Goal: Task Accomplishment & Management: Manage account settings

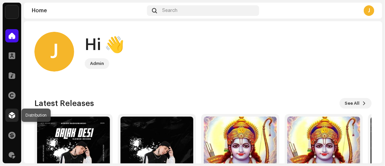
click at [16, 118] on div at bounding box center [11, 115] width 13 height 13
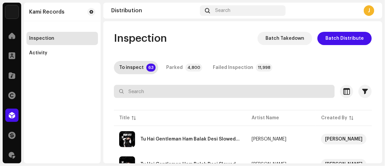
click at [142, 93] on input "text" at bounding box center [224, 91] width 221 height 13
paste input "[EMAIL_ADDRESS][DOMAIN_NAME]"
type input "[EMAIL_ADDRESS][DOMAIN_NAME]"
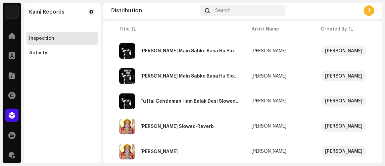
scroll to position [309, 0]
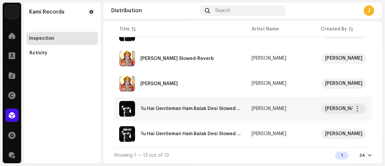
click at [160, 107] on div "Tu Hai Gentleman Ham Balak Desi Slowed & Reverb" at bounding box center [191, 109] width 101 height 5
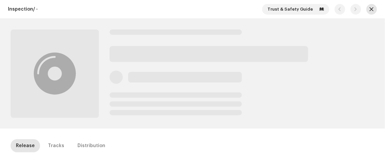
drag, startPoint x: 369, startPoint y: 11, endPoint x: 332, endPoint y: 0, distance: 38.3
click at [370, 11] on span "button" at bounding box center [372, 9] width 4 height 5
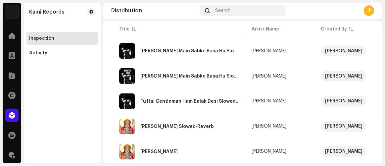
scroll to position [309, 0]
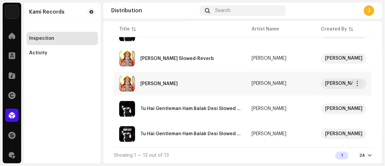
click at [155, 76] on div "[PERSON_NAME]" at bounding box center [180, 84] width 122 height 16
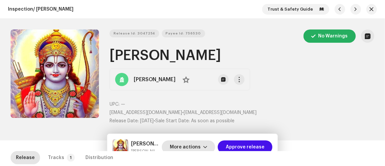
click at [185, 146] on span "More actions" at bounding box center [185, 147] width 31 height 13
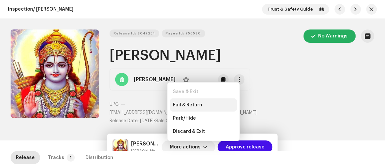
click at [183, 104] on span "Fail & Return" at bounding box center [187, 104] width 29 height 5
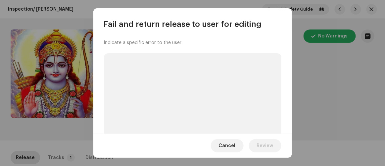
scroll to position [71, 0]
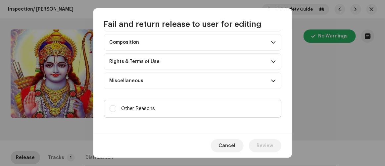
click at [168, 104] on label "Other Reasons" at bounding box center [193, 109] width 178 height 18
click at [116, 105] on input "Other Reasons" at bounding box center [113, 108] width 7 height 7
checkbox input "true"
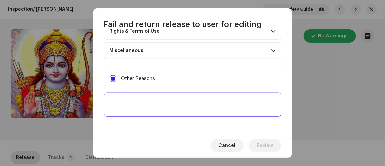
scroll to position [127, 0]
click at [171, 101] on textarea at bounding box center [193, 104] width 178 height 24
paste textarea "To ensure the intellectual property of your high-profile artist and to protect …"
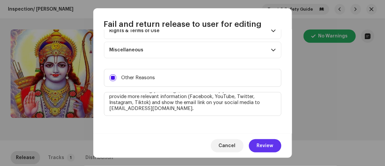
type textarea "To ensure the intellectual property of your high-profile artist and to protect …"
click at [274, 146] on button "Review" at bounding box center [265, 145] width 32 height 13
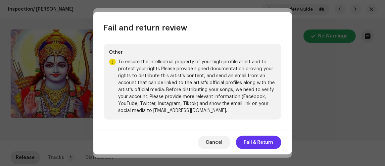
click at [267, 143] on span "Fail & Return" at bounding box center [258, 142] width 29 height 13
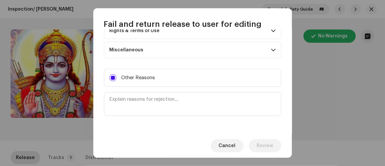
scroll to position [0, 0]
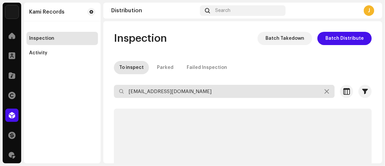
click at [76, 77] on div "Kami Records Home Clients Catalog Rights Distribution Finance Royalties Trust &…" at bounding box center [192, 83] width 385 height 166
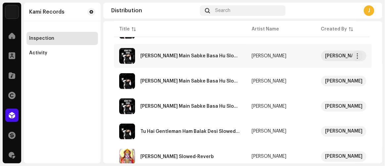
scroll to position [259, 0]
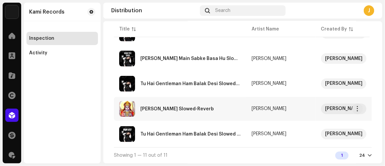
click at [167, 107] on div "[PERSON_NAME] Slowed-Reverb" at bounding box center [178, 109] width 74 height 5
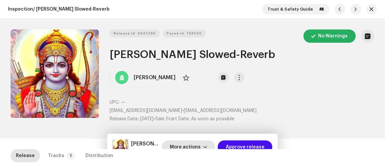
click at [189, 144] on span "More actions" at bounding box center [185, 147] width 31 height 13
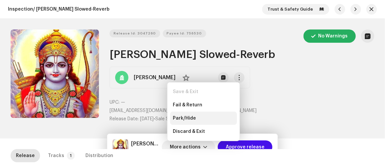
click at [190, 115] on div "Park/Hide" at bounding box center [203, 118] width 67 height 13
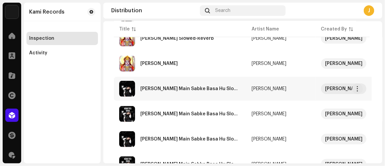
scroll to position [154, 0]
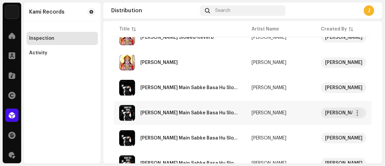
click at [158, 113] on div "[PERSON_NAME] Main Sabke Basa Hu Slowed-Reverb" at bounding box center [191, 113] width 101 height 5
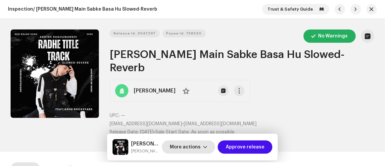
click at [187, 145] on span "More actions" at bounding box center [185, 147] width 31 height 13
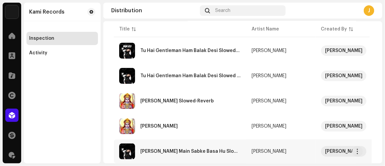
scroll to position [134, 0]
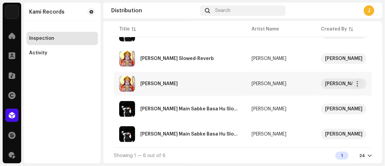
click at [163, 84] on div "[PERSON_NAME]" at bounding box center [180, 84] width 122 height 16
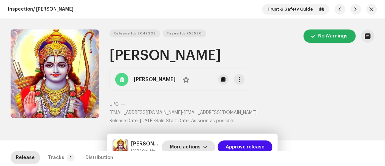
click at [191, 147] on span "More actions" at bounding box center [185, 147] width 31 height 13
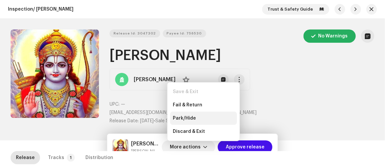
click at [183, 117] on span "Park/Hide" at bounding box center [184, 118] width 23 height 5
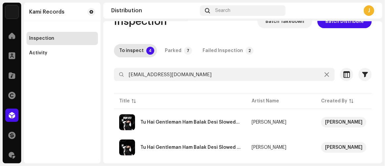
scroll to position [30, 0]
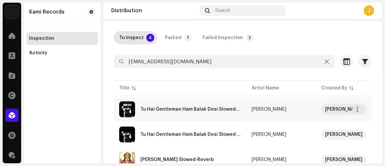
click at [181, 110] on div "Tu Hai Gentleman Ham Balak Desi Slowed-Reverb" at bounding box center [191, 109] width 101 height 5
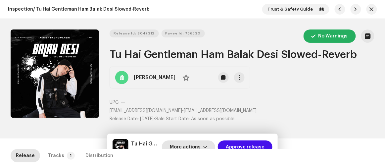
click at [193, 143] on span "More actions" at bounding box center [185, 147] width 31 height 13
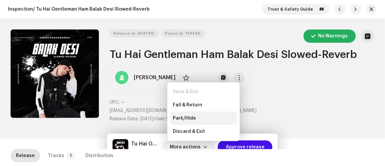
click at [187, 117] on span "Park/Hide" at bounding box center [184, 118] width 23 height 5
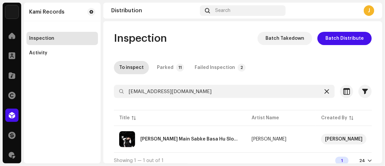
click at [325, 92] on icon at bounding box center [327, 91] width 5 height 5
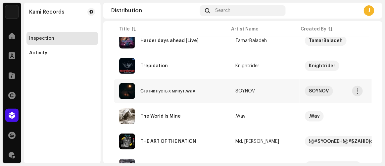
scroll to position [181, 0]
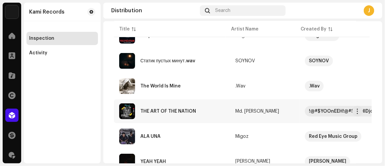
click at [171, 114] on div "THE ART OF THE NATION" at bounding box center [172, 111] width 106 height 16
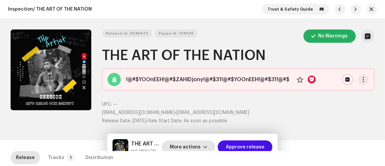
click at [190, 147] on span "More actions" at bounding box center [185, 147] width 31 height 13
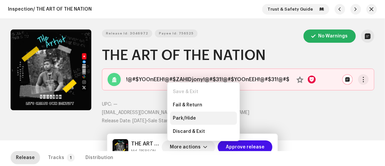
click at [177, 114] on div "Park/Hide" at bounding box center [203, 118] width 67 height 13
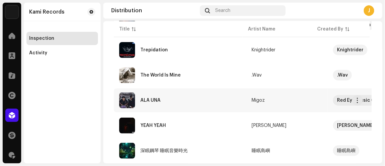
scroll to position [150, 0]
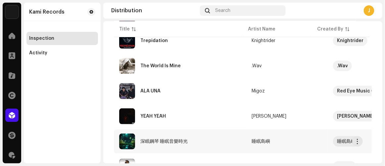
click at [169, 142] on div "深眠鋼琴 睡眠音樂時光" at bounding box center [164, 141] width 47 height 5
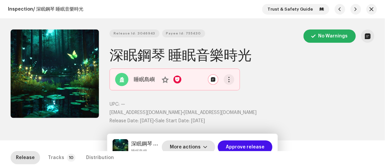
click at [190, 145] on span "More actions" at bounding box center [185, 147] width 31 height 13
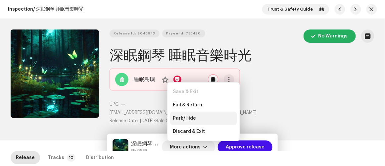
click at [183, 116] on span "Park/Hide" at bounding box center [184, 118] width 23 height 5
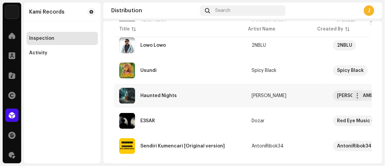
scroll to position [181, 0]
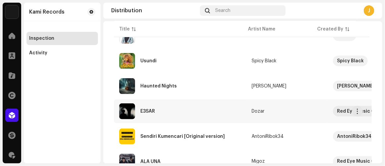
click at [206, 111] on div "E3SAR" at bounding box center [180, 111] width 122 height 16
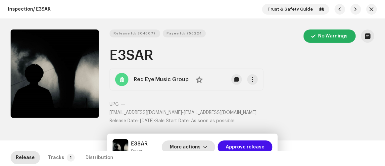
click at [189, 147] on span "More actions" at bounding box center [185, 147] width 31 height 13
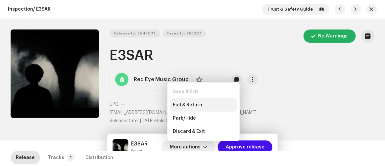
click at [183, 101] on div "Fail & Return" at bounding box center [203, 104] width 67 height 13
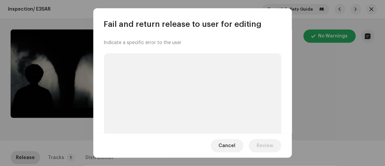
scroll to position [71, 0]
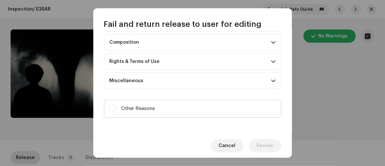
click at [172, 110] on label "Other Reasons" at bounding box center [193, 109] width 178 height 18
click at [116, 110] on input "Other Reasons" at bounding box center [113, 108] width 7 height 7
checkbox input "true"
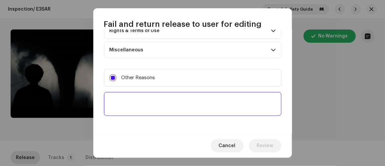
click at [169, 108] on textarea at bounding box center [193, 104] width 178 height 24
paste textarea "To ensure the intellectual property of your high-profile artist and to protect …"
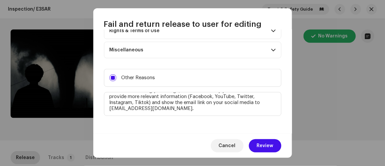
type textarea "To ensure the intellectual property of your high-profile artist and to protect …"
click at [263, 148] on span "Review" at bounding box center [265, 145] width 17 height 13
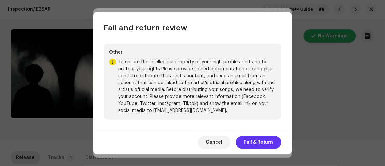
click at [253, 136] on span "Fail & Return" at bounding box center [258, 142] width 29 height 13
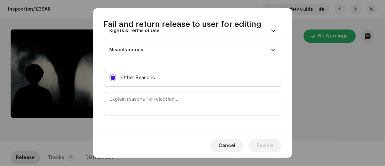
scroll to position [0, 0]
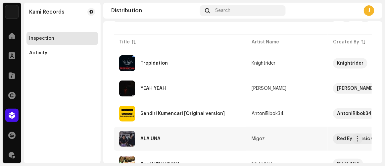
scroll to position [120, 0]
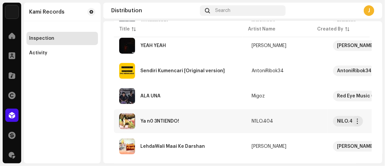
click at [164, 115] on div "Ya n0 3NTIENDO!" at bounding box center [180, 121] width 122 height 16
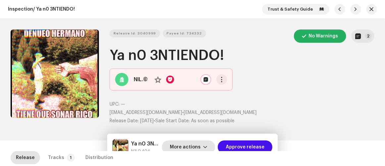
click at [186, 149] on span "More actions" at bounding box center [185, 147] width 31 height 13
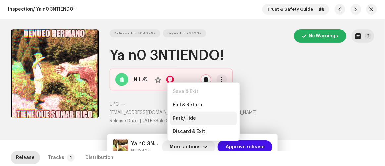
click at [185, 117] on span "Park/Hide" at bounding box center [184, 118] width 23 height 5
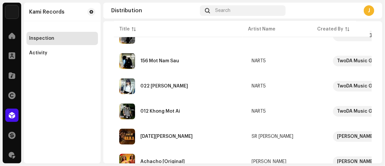
scroll to position [585, 0]
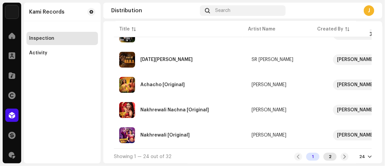
click at [327, 154] on div "2" at bounding box center [330, 157] width 13 height 8
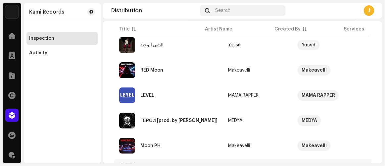
scroll to position [157, 0]
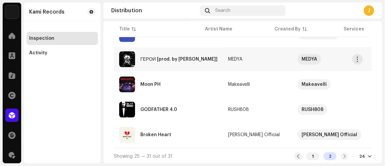
click at [166, 60] on div "ГЕРОЙ [prod. by Haruki]" at bounding box center [179, 59] width 77 height 5
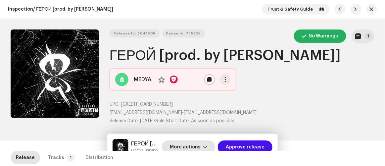
click at [189, 144] on span "More actions" at bounding box center [185, 147] width 31 height 13
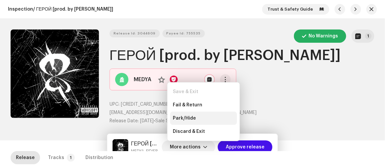
click at [190, 118] on span "Park/Hide" at bounding box center [184, 118] width 23 height 5
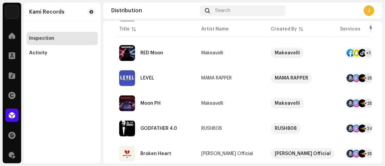
scroll to position [134, 0]
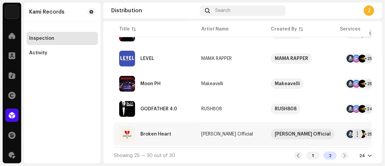
click at [157, 133] on div "Broken Heart" at bounding box center [156, 134] width 31 height 5
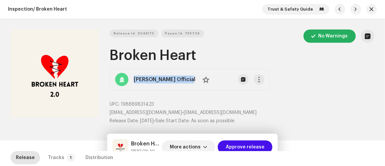
copy strong "[PERSON_NAME] Official"
drag, startPoint x: 131, startPoint y: 80, endPoint x: 185, endPoint y: 78, distance: 54.1
click at [185, 78] on div "Malik Tayyab Official No" at bounding box center [190, 80] width 161 height 22
click at [367, 9] on button "button" at bounding box center [372, 9] width 11 height 11
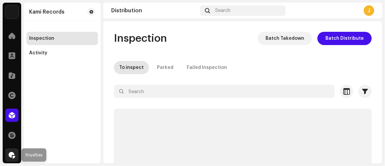
click at [12, 156] on span at bounding box center [12, 154] width 7 height 5
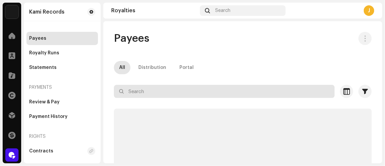
click at [185, 90] on input "text" at bounding box center [224, 91] width 221 height 13
paste input "[PERSON_NAME] Official"
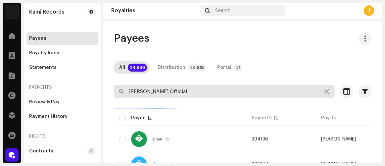
type input "[PERSON_NAME] Official"
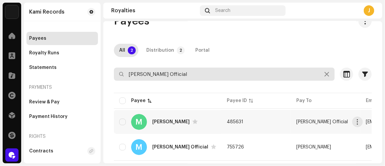
scroll to position [32, 0]
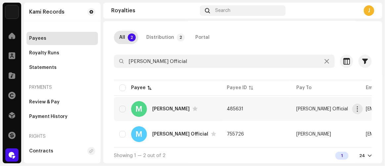
click at [241, 103] on td "485631" at bounding box center [257, 109] width 70 height 24
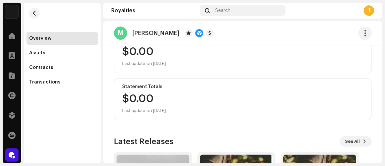
scroll to position [90, 0]
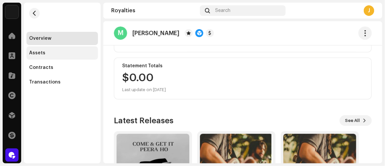
click at [42, 55] on div "Assets" at bounding box center [37, 52] width 16 height 5
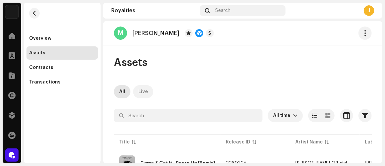
click at [145, 91] on div "Live" at bounding box center [144, 91] width 10 height 13
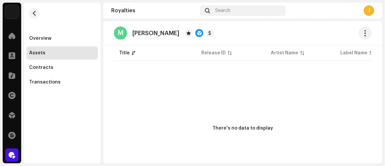
scroll to position [90, 0]
click at [34, 11] on span "button" at bounding box center [34, 13] width 5 height 5
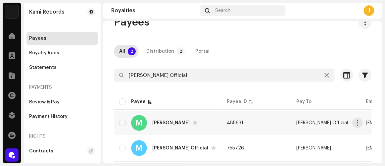
scroll to position [32, 0]
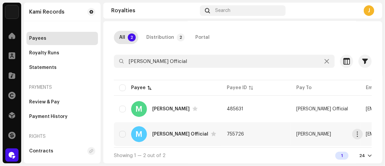
click at [267, 133] on td "755726" at bounding box center [257, 134] width 70 height 24
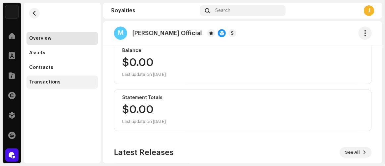
scroll to position [60, 0]
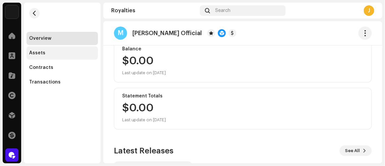
click at [35, 52] on div "Assets" at bounding box center [37, 52] width 16 height 5
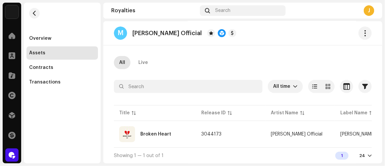
scroll to position [31, 0]
click at [145, 59] on div "Live" at bounding box center [144, 62] width 10 height 13
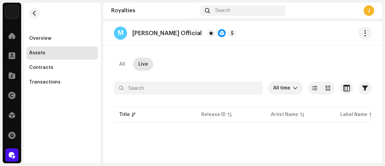
scroll to position [90, 0]
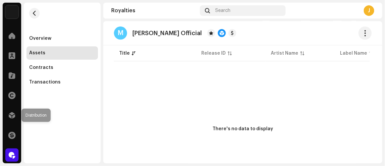
click at [10, 113] on span at bounding box center [12, 115] width 7 height 5
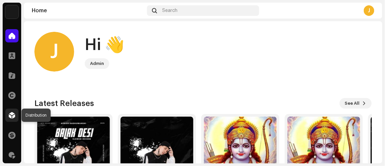
click at [14, 115] on span at bounding box center [12, 115] width 7 height 5
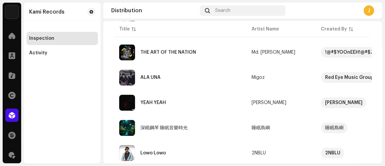
scroll to position [585, 0]
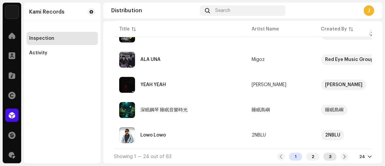
click at [328, 157] on div "3" at bounding box center [330, 157] width 13 height 8
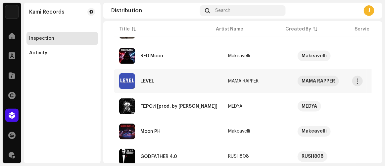
scroll to position [309, 0]
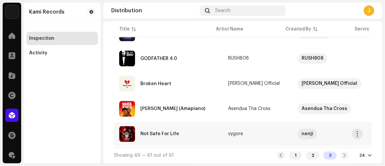
click at [169, 133] on div "Not Safe For Life" at bounding box center [160, 134] width 39 height 5
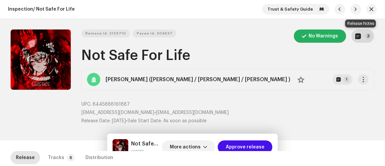
click at [368, 33] on p-badge "3" at bounding box center [369, 36] width 7 height 7
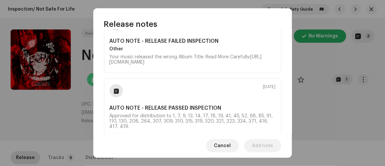
scroll to position [189, 0]
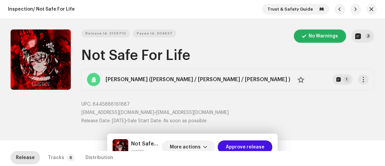
click at [319, 115] on div "Release notes Oct 3, 2025 AUTO NOTE - RELEASE FAILED INSPECTION Other Your musi…" at bounding box center [192, 83] width 385 height 166
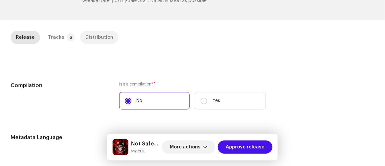
click at [85, 41] on div "Distribution" at bounding box center [99, 37] width 28 height 13
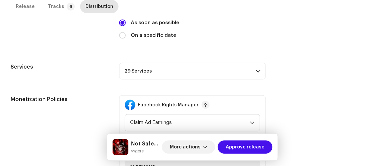
scroll to position [241, 0]
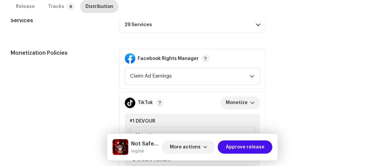
click at [180, 26] on p-accordion-header "29 Services" at bounding box center [192, 25] width 147 height 17
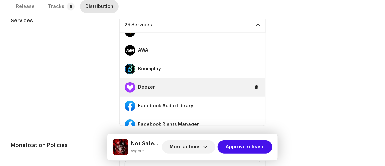
scroll to position [60, 0]
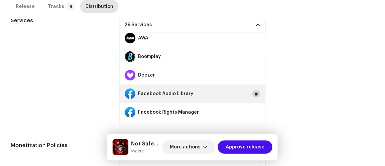
drag, startPoint x: 253, startPoint y: 99, endPoint x: 252, endPoint y: 95, distance: 4.2
click at [253, 98] on div "Facebook Audio Library" at bounding box center [193, 94] width 146 height 19
click at [255, 95] on span at bounding box center [257, 93] width 4 height 5
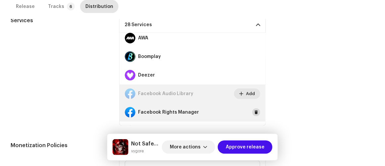
click at [253, 111] on button at bounding box center [257, 112] width 8 height 8
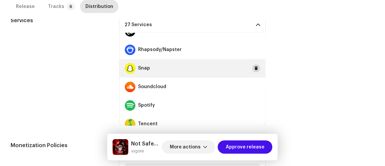
click at [255, 67] on span at bounding box center [257, 68] width 4 height 5
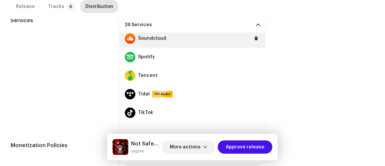
scroll to position [445, 0]
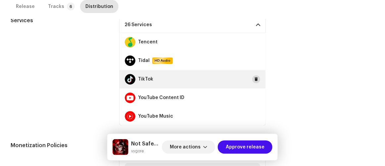
click at [255, 80] on span at bounding box center [257, 79] width 4 height 5
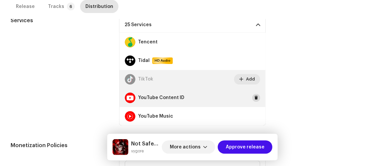
click at [253, 97] on button at bounding box center [257, 98] width 8 height 8
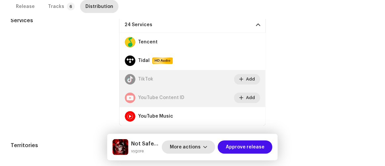
click at [196, 146] on span "More actions" at bounding box center [185, 147] width 31 height 13
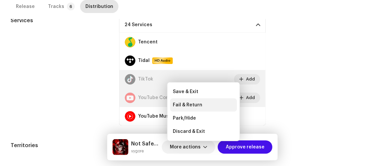
click at [191, 105] on span "Fail & Return" at bounding box center [187, 104] width 29 height 5
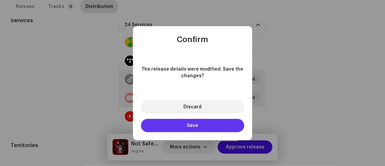
click at [188, 125] on span "Save" at bounding box center [193, 125] width 12 height 5
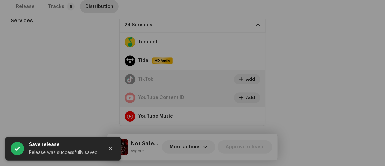
click at [344, 100] on div "Fail and return release to user for editing Indicate a specific error to the us…" at bounding box center [192, 83] width 385 height 166
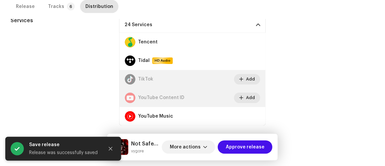
drag, startPoint x: 243, startPoint y: 146, endPoint x: 238, endPoint y: 140, distance: 7.8
click at [242, 147] on span "Approve release" at bounding box center [245, 147] width 39 height 13
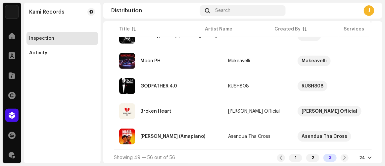
scroll to position [184, 0]
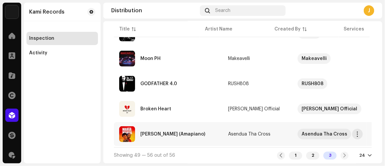
click at [155, 136] on div "Maria (Amapiano)" at bounding box center [168, 134] width 98 height 16
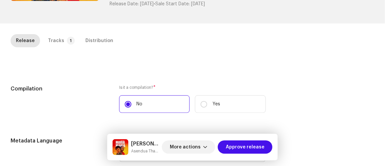
scroll to position [150, 0]
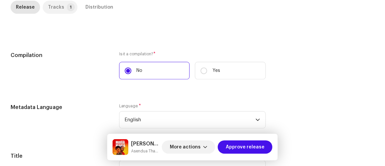
click at [59, 8] on div "Tracks" at bounding box center [56, 7] width 16 height 13
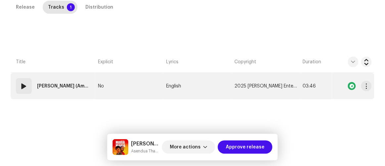
click at [122, 83] on td "No" at bounding box center [129, 86] width 68 height 27
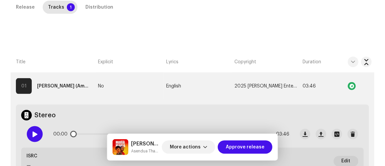
click at [33, 133] on span at bounding box center [35, 134] width 6 height 5
click at [33, 127] on div at bounding box center [35, 134] width 16 height 16
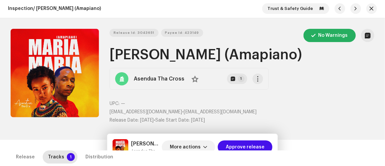
scroll to position [91, 0]
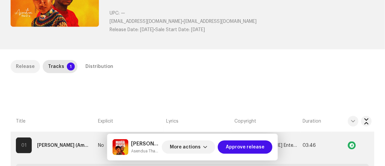
click at [23, 70] on div "Release" at bounding box center [25, 66] width 19 height 13
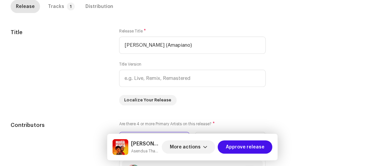
scroll to position [242, 0]
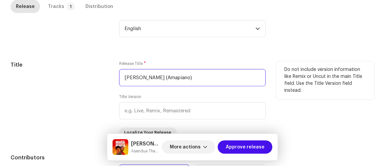
click at [171, 77] on input "Maria (Amapiano)" at bounding box center [192, 77] width 147 height 17
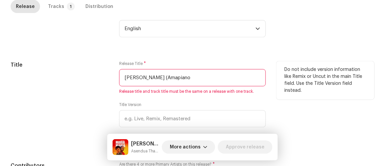
click at [140, 77] on input "Maria (Amapiano" at bounding box center [192, 77] width 147 height 17
drag, startPoint x: 169, startPoint y: 76, endPoint x: 33, endPoint y: 71, distance: 136.0
click at [37, 71] on div "Title Release Title * Maria Amapiano Release title and track title must be the …" at bounding box center [193, 103] width 364 height 85
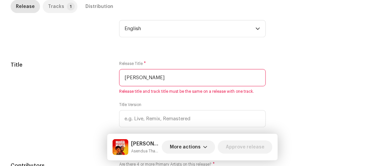
type input "Maria Amapiano"
click at [52, 8] on div "Tracks" at bounding box center [56, 6] width 16 height 13
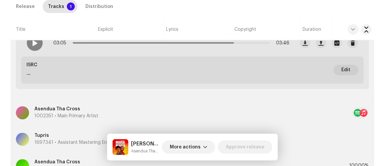
scroll to position [121, 0]
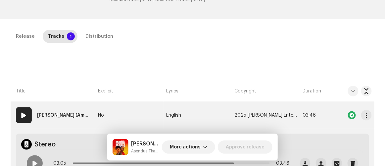
click at [56, 117] on strong "Maria (Amapiano)" at bounding box center [63, 115] width 53 height 13
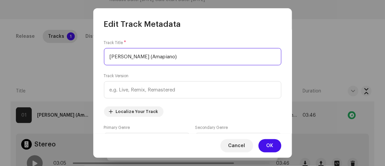
drag, startPoint x: 164, startPoint y: 63, endPoint x: 47, endPoint y: 55, distance: 117.3
click at [52, 56] on div "Edit Track Metadata Track Title * Maria (Amapiano) Track Version Localize Your …" at bounding box center [192, 83] width 385 height 166
paste input "Amapiano"
type input "Maria Amapiano"
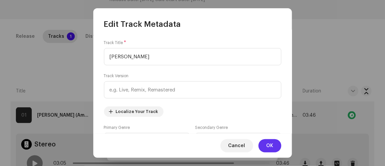
click at [271, 144] on span "OK" at bounding box center [270, 145] width 7 height 13
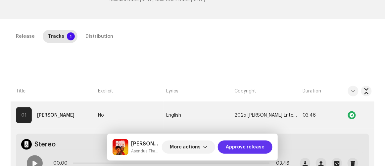
click at [243, 148] on span "Approve release" at bounding box center [245, 147] width 39 height 13
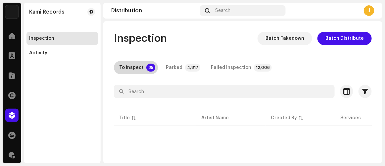
click at [137, 67] on div "To inspect" at bounding box center [131, 67] width 25 height 13
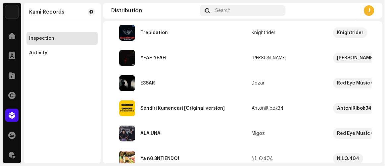
scroll to position [211, 0]
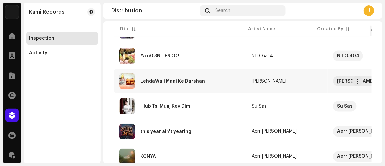
click at [183, 82] on div "LehdaWali Maai Ke Darshan" at bounding box center [173, 81] width 65 height 5
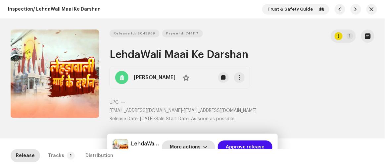
click at [194, 147] on span "More actions" at bounding box center [185, 147] width 31 height 13
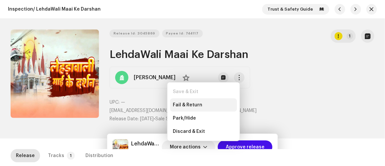
click at [185, 100] on div "Fail & Return" at bounding box center [203, 104] width 67 height 13
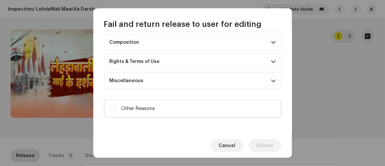
click at [192, 108] on label "Other Reasons" at bounding box center [193, 109] width 178 height 18
click at [116, 108] on input "Other Reasons" at bounding box center [113, 108] width 7 height 7
checkbox input "true"
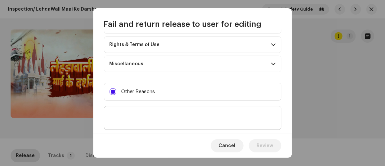
scroll to position [127, 0]
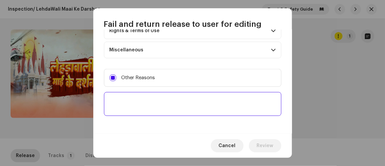
click at [195, 105] on textarea at bounding box center [193, 104] width 178 height 24
paste textarea "To ensure the intellectual property of your high-profile artist and to protect …"
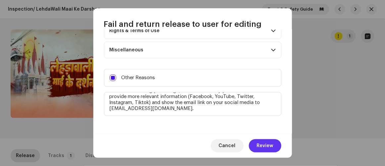
type textarea "To ensure the intellectual property of your high-profile artist and to protect …"
click at [265, 145] on span "Review" at bounding box center [265, 145] width 17 height 13
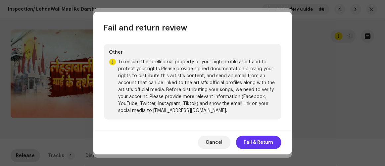
click at [263, 141] on span "Fail & Return" at bounding box center [258, 142] width 29 height 13
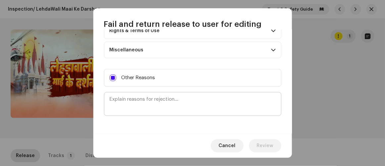
scroll to position [0, 0]
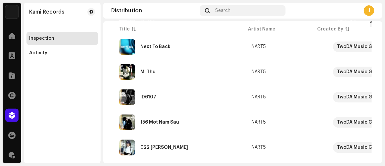
scroll to position [585, 0]
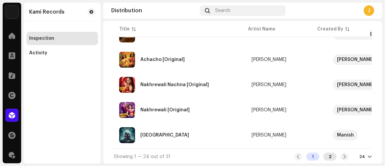
click at [326, 154] on div "2" at bounding box center [330, 157] width 13 height 8
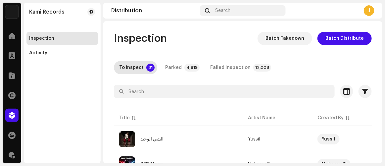
scroll to position [157, 0]
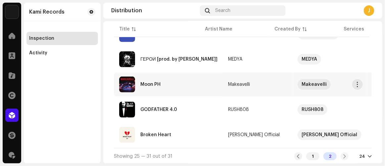
click at [173, 89] on div "Moon PH" at bounding box center [168, 85] width 98 height 16
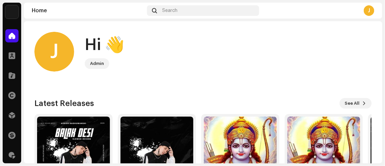
click at [3, 115] on div "Distribution" at bounding box center [12, 115] width 19 height 19
click at [7, 114] on div at bounding box center [11, 115] width 13 height 13
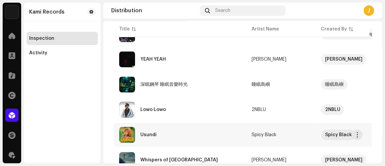
scroll to position [585, 0]
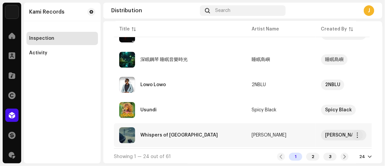
click at [196, 130] on div "Whispers of Istanbul" at bounding box center [180, 135] width 122 height 16
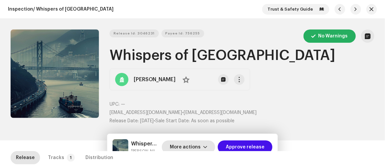
click at [190, 148] on span "More actions" at bounding box center [185, 147] width 31 height 13
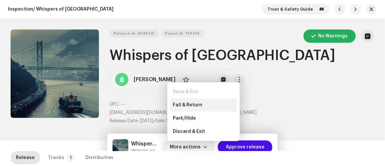
click at [184, 102] on span "Fail & Return" at bounding box center [187, 104] width 29 height 5
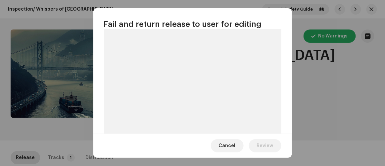
scroll to position [71, 0]
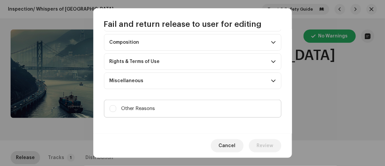
click at [187, 105] on label "Other Reasons" at bounding box center [193, 109] width 178 height 18
click at [116, 105] on input "Other Reasons" at bounding box center [113, 108] width 7 height 7
checkbox input "true"
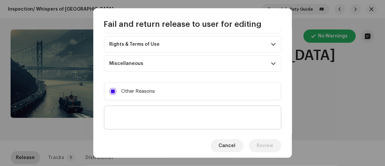
scroll to position [127, 0]
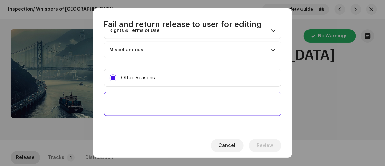
click at [187, 101] on textarea at bounding box center [193, 104] width 178 height 24
paste textarea "To ensure the intellectual property of your high-profile artist and to protect …"
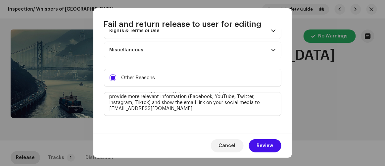
click at [274, 153] on div "Cancel Review" at bounding box center [192, 146] width 199 height 24
type textarea "To ensure the intellectual property of your high-profile artist and to protect …"
click at [271, 148] on span "Review" at bounding box center [265, 145] width 17 height 13
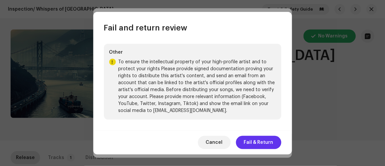
click at [268, 141] on span "Fail & Return" at bounding box center [258, 142] width 29 height 13
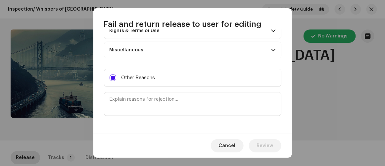
scroll to position [0, 0]
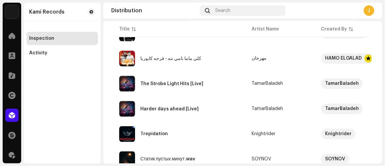
scroll to position [271, 0]
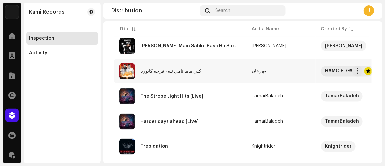
click at [165, 73] on div "كلي ماما نامي ننه - فرحه كابوريا" at bounding box center [180, 71] width 122 height 16
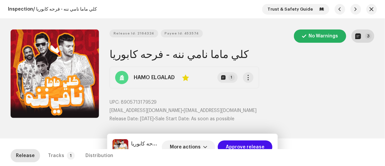
click at [366, 38] on p-badge "3" at bounding box center [369, 36] width 7 height 7
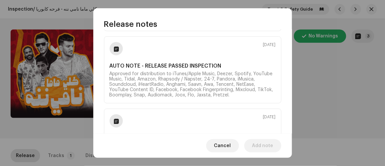
scroll to position [120, 0]
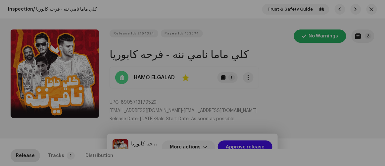
click at [342, 120] on div "Release notes Mohamed Oct 8, 2025 Art has been updated Oct 5, 2025 AUTO NOTE - …" at bounding box center [192, 83] width 385 height 166
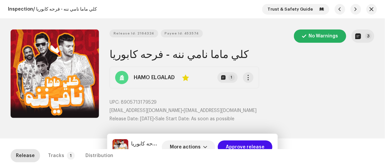
drag, startPoint x: 253, startPoint y: 146, endPoint x: 251, endPoint y: 133, distance: 13.5
click at [253, 146] on span "Approve release" at bounding box center [245, 147] width 39 height 13
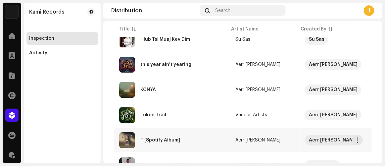
scroll to position [585, 0]
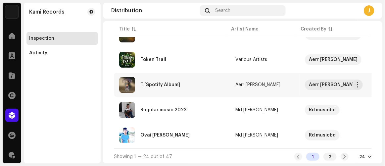
click at [164, 86] on div "T [Spotify Album]" at bounding box center [172, 85] width 106 height 16
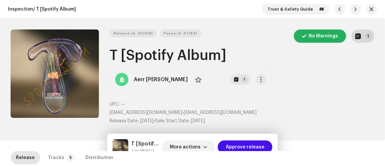
click at [362, 39] on button "1" at bounding box center [363, 35] width 23 height 13
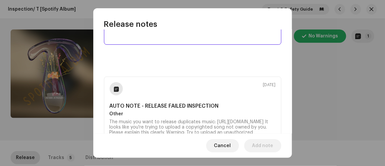
scroll to position [60, 0]
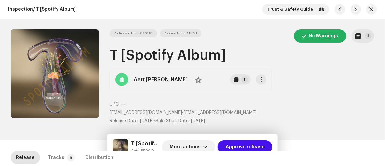
click at [335, 115] on div "Release notes Sep 26, 2025 AUTO NOTE - RELEASE FAILED INSPECTION Other The musi…" at bounding box center [192, 83] width 385 height 166
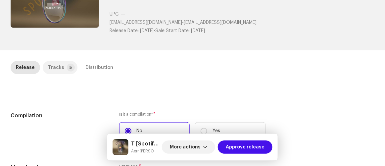
click at [62, 67] on p-tab "Tracks 5" at bounding box center [60, 67] width 35 height 13
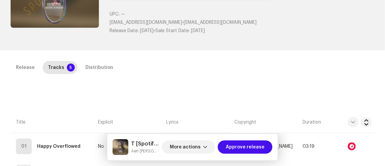
scroll to position [181, 0]
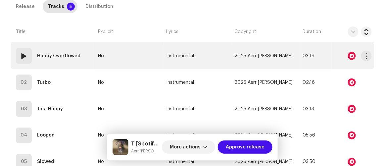
click at [349, 53] on div at bounding box center [352, 56] width 8 height 8
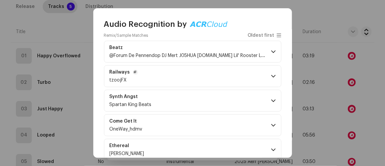
scroll to position [60, 0]
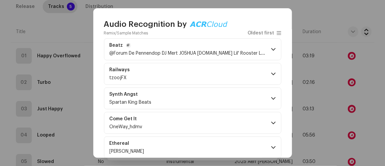
click at [238, 47] on span "Beatz" at bounding box center [188, 45] width 157 height 5
click at [234, 50] on div "Beatz @Forum De Pennendop DJ Mert J05HUA Levi.Pro Lil' Rooster Lil' Rooster Jun…" at bounding box center [188, 49] width 157 height 13
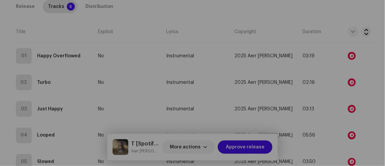
click at [310, 9] on div "Audio Recognition by Remix/Sample 97 Cover Song 5 All results require review/li…" at bounding box center [192, 83] width 385 height 166
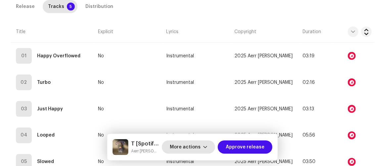
click at [183, 143] on span "More actions" at bounding box center [185, 147] width 31 height 13
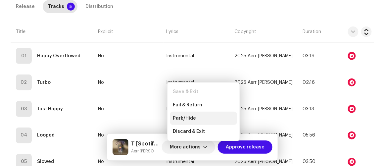
click at [181, 118] on span "Park/Hide" at bounding box center [184, 118] width 23 height 5
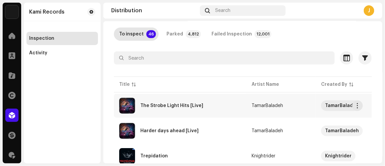
scroll to position [60, 0]
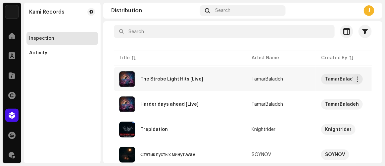
click at [174, 77] on div "The Strobe Light Hits [Live]" at bounding box center [172, 79] width 63 height 5
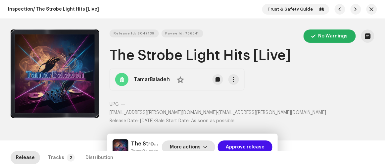
click at [188, 148] on span "More actions" at bounding box center [185, 147] width 31 height 13
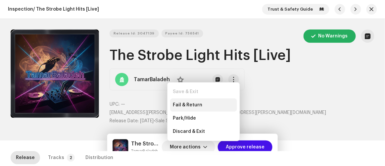
click at [176, 103] on span "Fail & Return" at bounding box center [187, 104] width 29 height 5
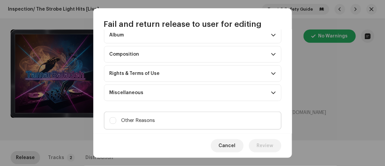
scroll to position [96, 0]
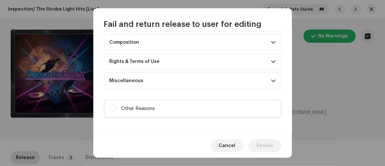
click at [164, 105] on label "Other Reasons" at bounding box center [193, 109] width 178 height 18
click at [116, 105] on input "Other Reasons" at bounding box center [113, 108] width 7 height 7
checkbox input "true"
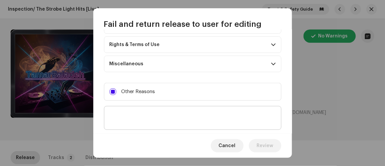
scroll to position [127, 0]
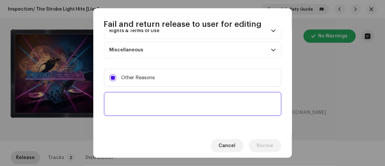
click at [163, 103] on textarea at bounding box center [193, 104] width 178 height 24
paste textarea "To ensure the intellectual property of your high-profile artist and to protect …"
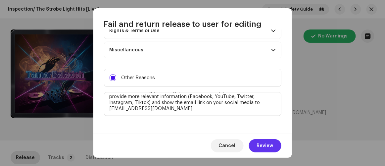
type textarea "To ensure the intellectual property of your high-profile artist and to protect …"
click at [267, 144] on span "Review" at bounding box center [265, 145] width 17 height 13
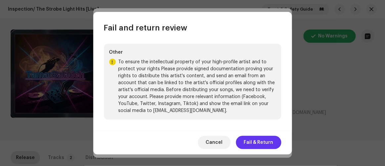
click at [263, 139] on span "Fail & Return" at bounding box center [258, 142] width 29 height 13
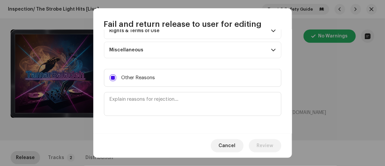
scroll to position [0, 0]
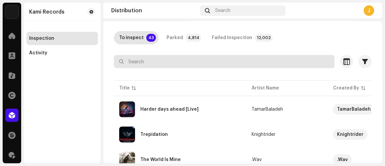
scroll to position [90, 0]
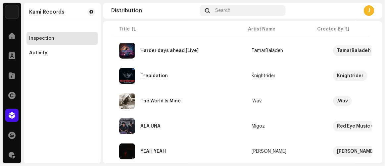
drag, startPoint x: 185, startPoint y: 99, endPoint x: 60, endPoint y: 1, distance: 159.5
click at [185, 100] on div "The World Is Mine" at bounding box center [180, 101] width 122 height 16
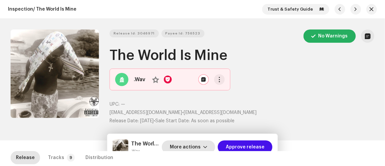
click at [188, 145] on span "More actions" at bounding box center [185, 147] width 31 height 13
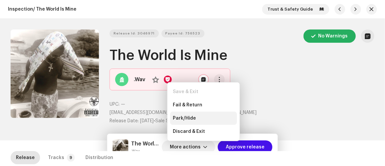
click at [186, 117] on span "Park/Hide" at bounding box center [184, 118] width 23 height 5
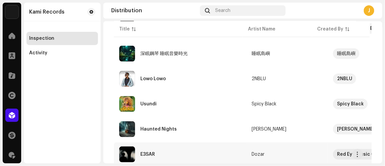
scroll to position [181, 0]
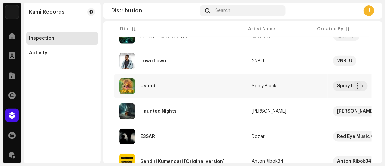
click at [151, 87] on div "Usundi" at bounding box center [180, 86] width 122 height 16
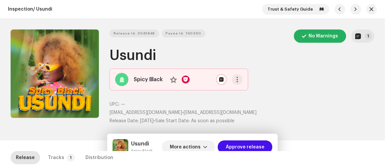
click at [189, 133] on div "Release Id: 3045848 Payee Id: 740390 No Warnings 1 Usundi Spicy Black No UPC: —…" at bounding box center [192, 80] width 385 height 122
click at [195, 147] on span "More actions" at bounding box center [185, 147] width 31 height 13
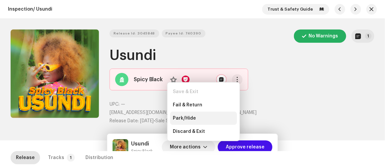
click at [185, 116] on span "Park/Hide" at bounding box center [184, 118] width 23 height 5
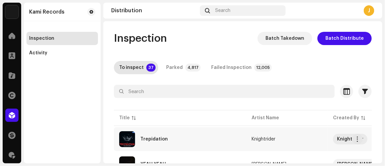
click at [159, 142] on div "Trepidation" at bounding box center [180, 139] width 122 height 16
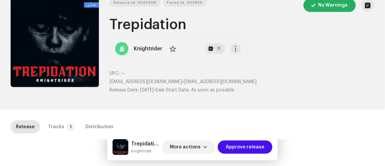
scroll to position [90, 0]
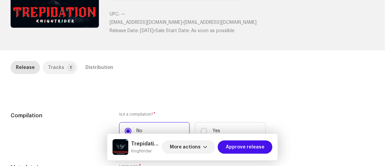
click at [59, 65] on div "Tracks" at bounding box center [56, 67] width 16 height 13
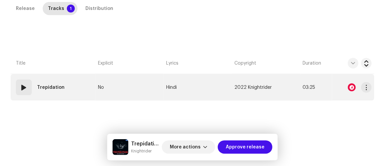
scroll to position [151, 0]
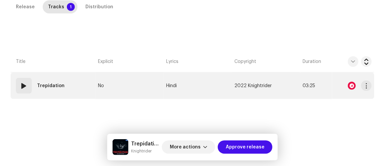
click at [353, 87] on re-a-icon-status-badge at bounding box center [352, 86] width 8 height 8
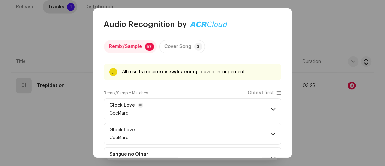
click at [191, 108] on p-accordion-header "Glock Love CeeMarq" at bounding box center [193, 109] width 178 height 22
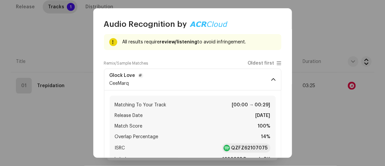
scroll to position [60, 0]
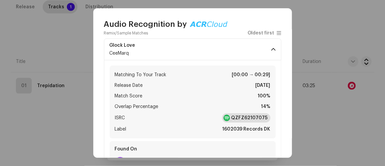
click at [241, 117] on strong "QZFZ62107075" at bounding box center [250, 118] width 36 height 7
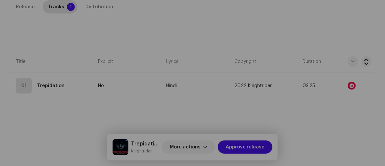
click at [50, 107] on div "Audio Recognition by Remix/Sample 57 Cover Song 3 All results require review/li…" at bounding box center [192, 83] width 385 height 166
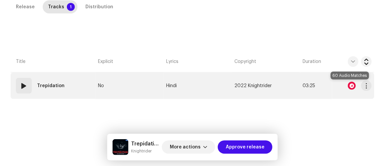
click at [352, 87] on div at bounding box center [352, 86] width 8 height 8
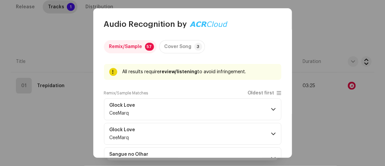
scroll to position [30, 0]
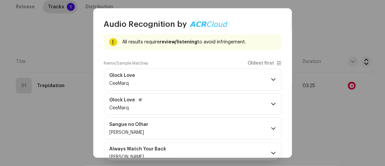
click at [209, 96] on p-accordion-header "Glock Love CeeMarq" at bounding box center [193, 104] width 178 height 22
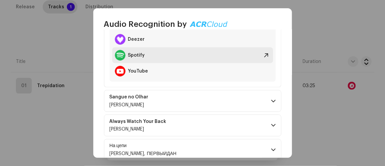
scroll to position [241, 0]
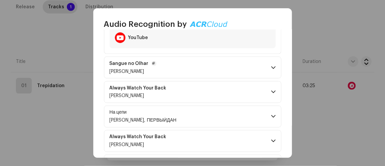
click at [178, 58] on p-accordion-header "Sangue no Olhar Caroly" at bounding box center [193, 68] width 178 height 22
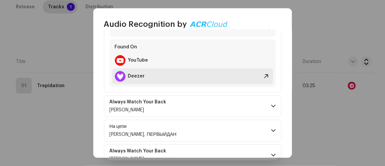
scroll to position [391, 0]
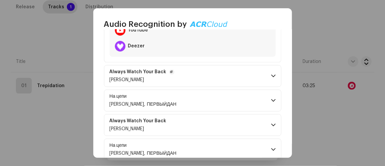
click at [197, 72] on p-accordion-header "Always Watch Your Back Edgar Estrada" at bounding box center [193, 76] width 178 height 22
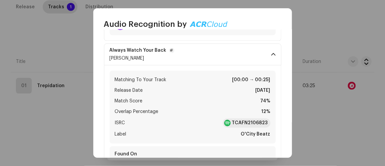
scroll to position [422, 0]
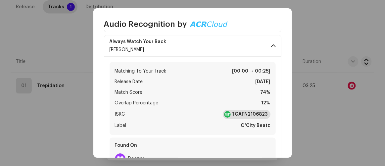
click at [247, 111] on strong "TCAFN2106823" at bounding box center [250, 114] width 36 height 7
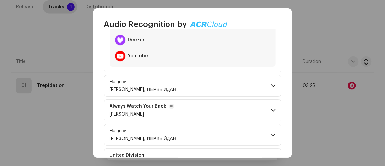
scroll to position [542, 0]
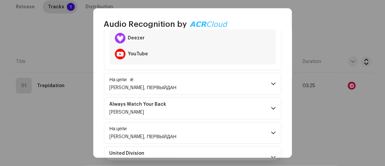
click at [192, 82] on p-accordion-header "На цепи Retslav, ПЕРВЫЙДАН" at bounding box center [193, 84] width 178 height 22
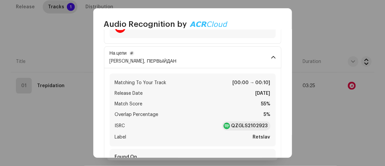
scroll to position [572, 0]
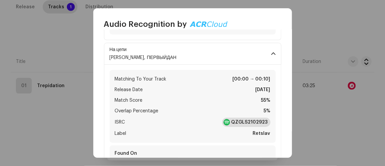
click at [241, 121] on strong "QZGLS2102923" at bounding box center [250, 122] width 36 height 7
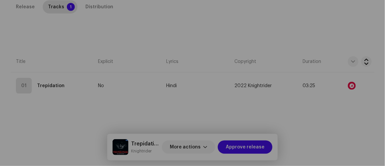
click at [320, 132] on div "Audio Recognition by Remix/Sample 57 Cover Song 3 All results require review/li…" at bounding box center [192, 83] width 385 height 166
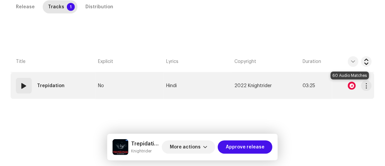
click at [351, 86] on div at bounding box center [352, 86] width 8 height 8
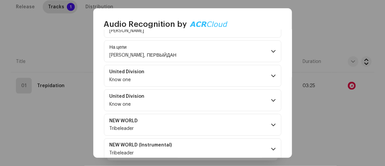
scroll to position [211, 0]
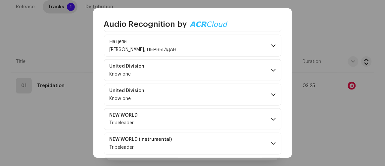
click at [204, 65] on p-accordion-header "United Division Know one" at bounding box center [193, 70] width 178 height 22
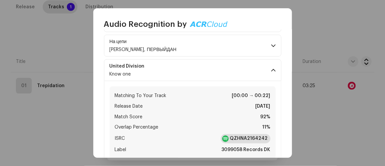
click at [231, 136] on strong "QZHNA2164242" at bounding box center [249, 139] width 38 height 7
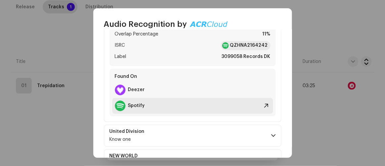
scroll to position [331, 0]
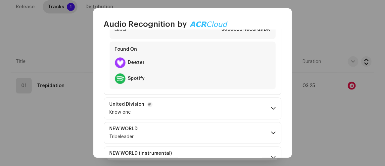
click at [175, 107] on p-accordion-header "United Division Know one" at bounding box center [193, 109] width 178 height 22
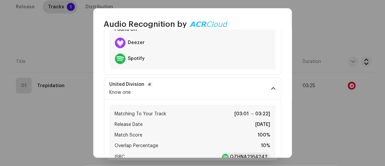
scroll to position [391, 0]
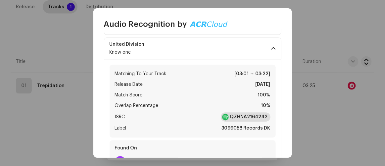
click at [241, 116] on strong "QZHNA2164242" at bounding box center [249, 117] width 38 height 7
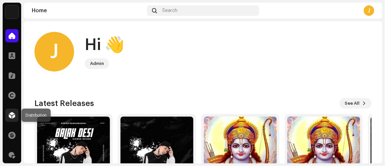
click at [12, 118] on div at bounding box center [11, 115] width 13 height 13
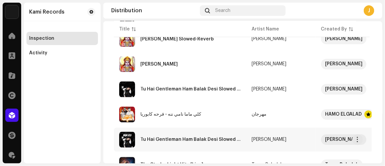
scroll to position [331, 0]
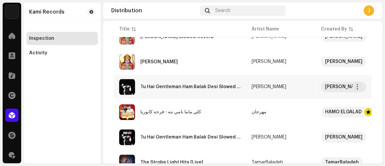
click at [168, 86] on div "Tu Hai Gentleman Ham Balak Desi Slowed & Reverb" at bounding box center [191, 87] width 101 height 5
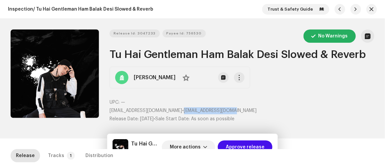
drag, startPoint x: 171, startPoint y: 109, endPoint x: 238, endPoint y: 109, distance: 66.9
click at [238, 109] on p "makteach94@gmail.com • makteach94@gmail.com" at bounding box center [242, 110] width 265 height 7
copy span "[EMAIL_ADDRESS][DOMAIN_NAME]"
click at [192, 145] on span "More actions" at bounding box center [185, 147] width 31 height 13
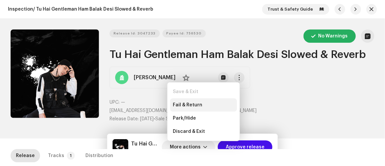
click at [178, 101] on div "Fail & Return" at bounding box center [203, 104] width 67 height 13
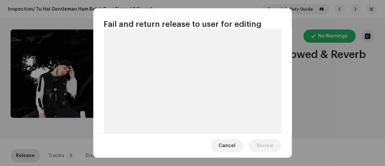
scroll to position [71, 0]
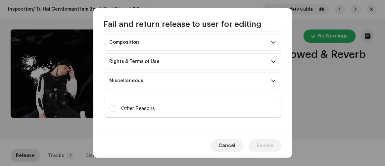
click at [168, 111] on label "Other Reasons" at bounding box center [193, 109] width 178 height 18
click at [116, 111] on input "Other Reasons" at bounding box center [113, 108] width 7 height 7
checkbox input "true"
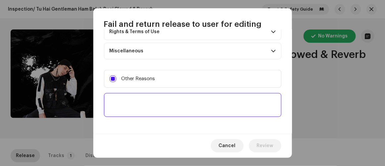
scroll to position [127, 0]
click at [169, 106] on textarea at bounding box center [193, 104] width 178 height 24
paste textarea "To ensure the intellectual property of your high-profile artist and to protect …"
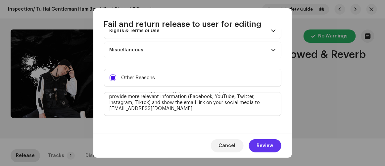
type textarea "To ensure the intellectual property of your high-profile artist and to protect …"
click at [263, 147] on span "Review" at bounding box center [265, 145] width 17 height 13
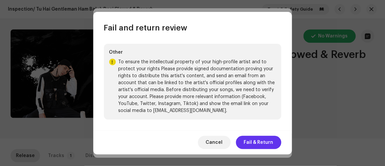
click at [262, 141] on span "Fail & Return" at bounding box center [258, 142] width 29 height 13
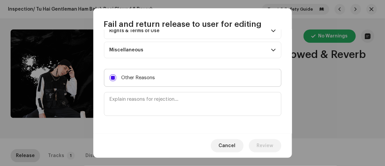
scroll to position [0, 0]
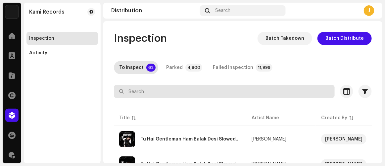
click at [174, 93] on input "text" at bounding box center [224, 91] width 221 height 13
paste input "[EMAIL_ADDRESS][DOMAIN_NAME]"
type input "[EMAIL_ADDRESS][DOMAIN_NAME]"
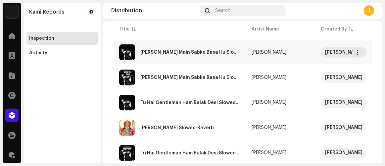
scroll to position [259, 0]
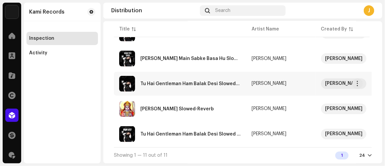
click at [169, 82] on div "Tu Hai Gentleman Ham Balak Desi Slowed-Reverb" at bounding box center [191, 84] width 101 height 5
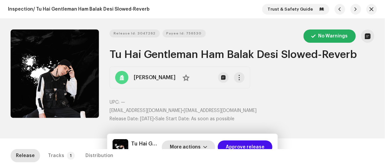
click at [193, 143] on span "More actions" at bounding box center [185, 147] width 31 height 13
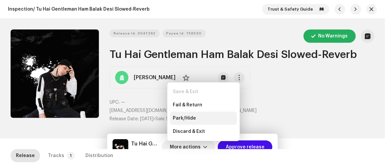
click at [190, 118] on span "Park/Hide" at bounding box center [184, 118] width 23 height 5
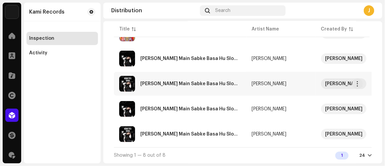
scroll to position [184, 0]
click at [170, 107] on div "[PERSON_NAME] Main Sabke Basa Hu Slowed-Reverb" at bounding box center [191, 109] width 101 height 5
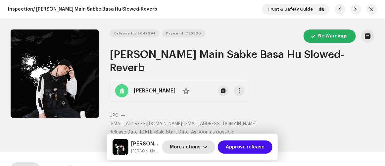
click at [186, 147] on span "More actions" at bounding box center [185, 147] width 31 height 13
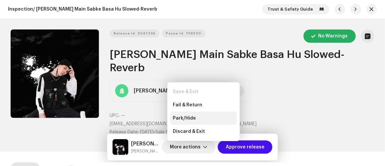
click at [185, 116] on span "Park/Hide" at bounding box center [184, 118] width 23 height 5
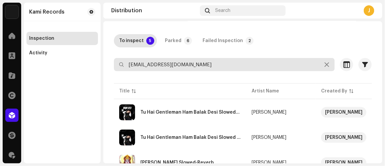
scroll to position [107, 0]
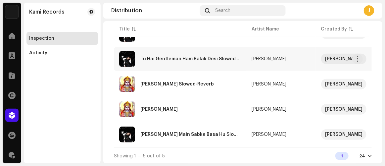
click at [183, 57] on div "Tu Hai Gentleman Ham Balak Desi Slowed & Reverb" at bounding box center [191, 59] width 101 height 5
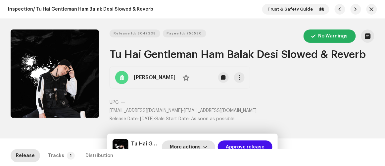
click at [191, 144] on span "More actions" at bounding box center [185, 147] width 31 height 13
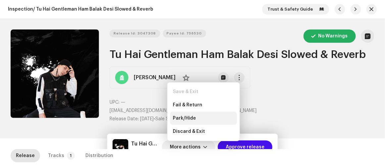
click at [187, 118] on span "Park/Hide" at bounding box center [184, 118] width 23 height 5
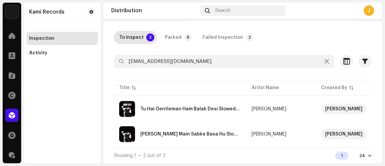
scroll to position [32, 0]
click at [173, 128] on div "[PERSON_NAME] Main Sabke Basa Hu Slowed-Reverb" at bounding box center [180, 134] width 122 height 16
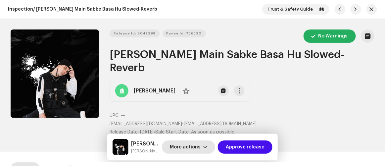
click at [192, 143] on span "More actions" at bounding box center [185, 147] width 31 height 13
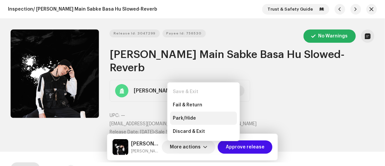
click at [190, 118] on span "Park/Hide" at bounding box center [184, 118] width 23 height 5
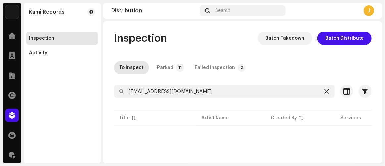
click at [325, 93] on icon at bounding box center [327, 91] width 5 height 5
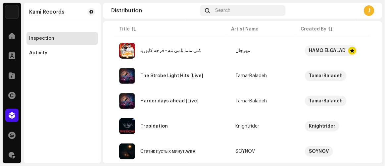
scroll to position [120, 0]
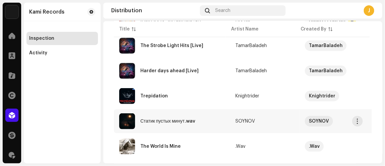
click at [162, 119] on div "Статик пустых минут.wav" at bounding box center [168, 121] width 55 height 5
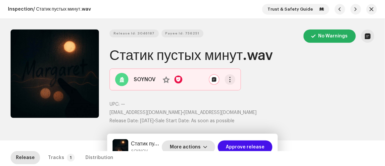
click at [188, 144] on span "More actions" at bounding box center [185, 147] width 31 height 13
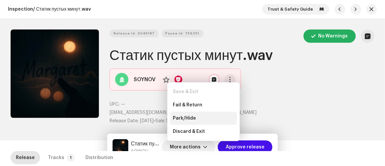
click at [188, 119] on span "Park/Hide" at bounding box center [184, 118] width 23 height 5
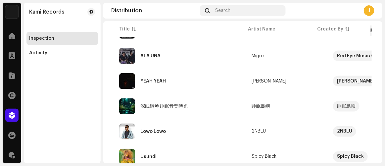
scroll to position [241, 0]
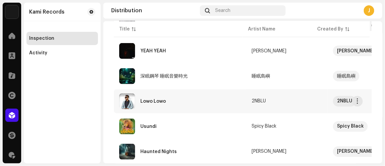
click at [173, 101] on div "Lowo Lowo" at bounding box center [180, 101] width 122 height 16
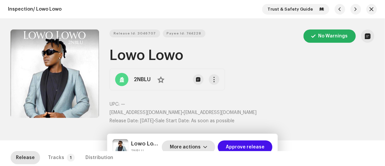
click at [187, 149] on span "More actions" at bounding box center [185, 147] width 31 height 13
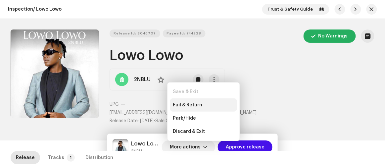
click at [197, 106] on span "Fail & Return" at bounding box center [187, 104] width 29 height 5
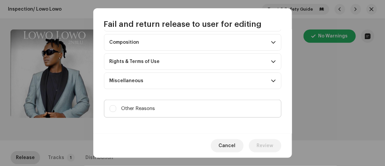
click at [184, 107] on label "Other Reasons" at bounding box center [193, 109] width 178 height 18
click at [116, 107] on input "Other Reasons" at bounding box center [113, 108] width 7 height 7
checkbox input "true"
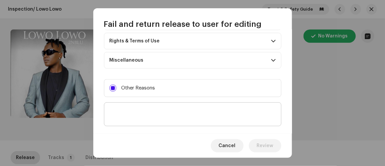
scroll to position [127, 0]
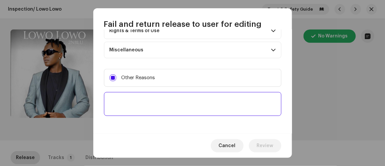
click at [187, 105] on textarea at bounding box center [193, 104] width 178 height 24
paste textarea "To ensure the intellectual property of your high-profile artist and to protect …"
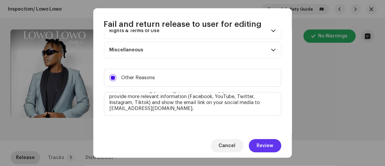
type textarea "To ensure the intellectual property of your high-profile artist and to protect …"
click at [259, 144] on span "Review" at bounding box center [265, 145] width 17 height 13
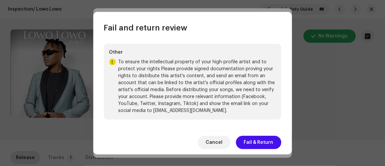
scroll to position [44, 0]
click at [257, 142] on span "Fail & Return" at bounding box center [258, 142] width 29 height 13
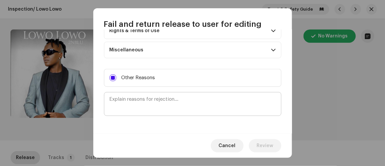
scroll to position [0, 0]
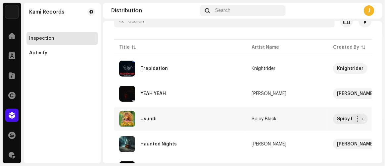
scroll to position [150, 0]
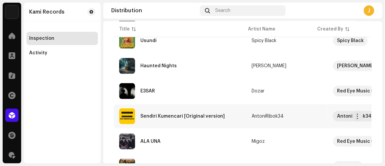
click at [180, 118] on div "Sendiri Kumencari [Original version]" at bounding box center [180, 116] width 122 height 16
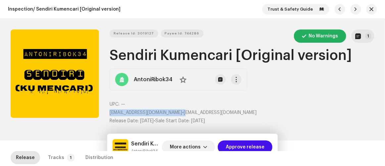
drag, startPoint x: 174, startPoint y: 114, endPoint x: 251, endPoint y: 108, distance: 77.1
click at [251, 108] on div "UPC: — antoniribok34@gmail.com • antoniribok34@gmail.com Release Date: Oct 10, …" at bounding box center [242, 113] width 265 height 24
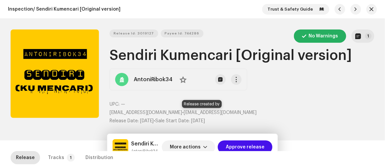
click at [184, 113] on span "antoniribok34@gmail.com" at bounding box center [220, 112] width 73 height 5
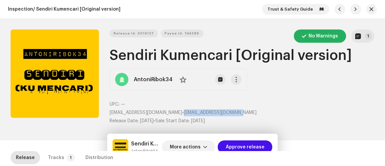
drag, startPoint x: 173, startPoint y: 113, endPoint x: 237, endPoint y: 114, distance: 64.6
click at [237, 114] on p "antoniribok34@gmail.com • antoniribok34@gmail.com" at bounding box center [242, 112] width 265 height 7
copy span "antoniribok34@gmail.com"
click at [188, 146] on span "More actions" at bounding box center [185, 147] width 31 height 13
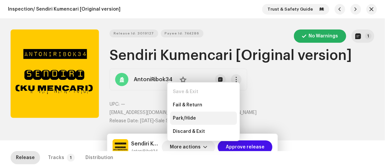
click at [180, 118] on span "Park/Hide" at bounding box center [184, 118] width 23 height 5
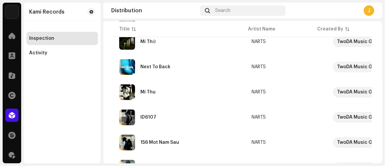
scroll to position [585, 0]
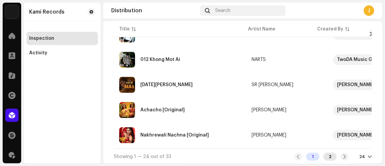
click at [330, 155] on div "2" at bounding box center [330, 157] width 13 height 8
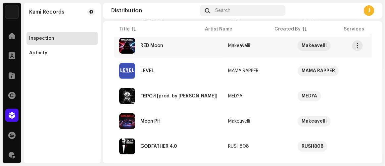
scroll to position [159, 0]
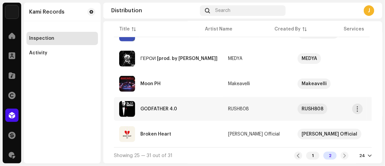
click at [168, 107] on div "GODFATHER 4.0" at bounding box center [159, 109] width 37 height 5
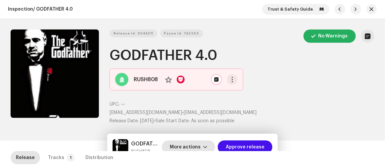
click at [192, 146] on span "More actions" at bounding box center [185, 147] width 31 height 13
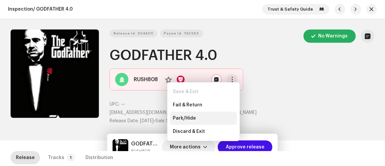
click at [181, 115] on div "Park/Hide" at bounding box center [203, 118] width 67 height 13
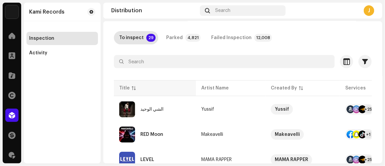
scroll to position [60, 0]
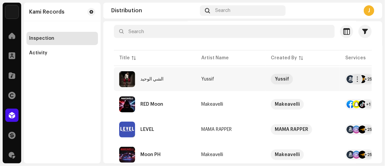
click at [174, 79] on div "الشي الوحيد" at bounding box center [155, 79] width 72 height 16
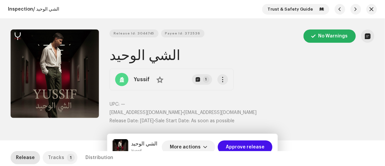
click at [60, 158] on div "Tracks" at bounding box center [56, 157] width 16 height 13
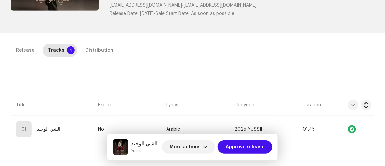
scroll to position [150, 0]
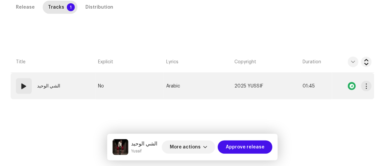
click at [125, 80] on td "No" at bounding box center [129, 86] width 68 height 27
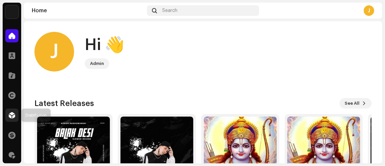
click at [13, 111] on div at bounding box center [11, 115] width 13 height 13
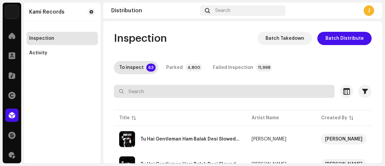
click at [171, 94] on input "text" at bounding box center [224, 91] width 221 height 13
paste input "makteach94@gmail.com"
type input "makteach94@gmail.com"
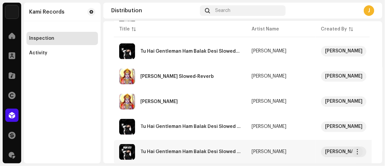
scroll to position [309, 0]
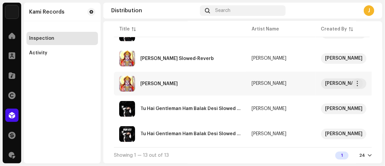
click at [158, 83] on div "Jai Shri Ram" at bounding box center [159, 84] width 37 height 5
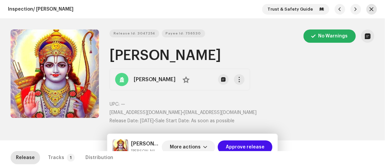
click at [370, 8] on span "button" at bounding box center [372, 9] width 4 height 5
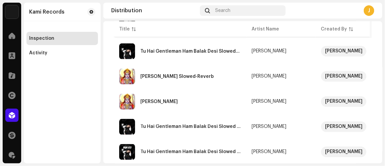
scroll to position [309, 0]
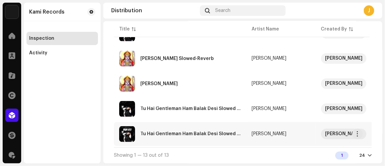
click at [167, 133] on div "Tu Hai Gentleman Ham Balak Desi Slowed & Reverb.wav" at bounding box center [191, 134] width 101 height 5
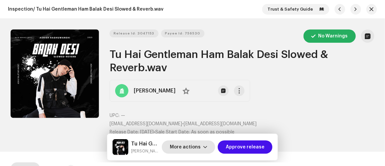
click at [197, 144] on span "More actions" at bounding box center [185, 147] width 31 height 13
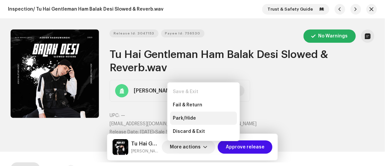
click at [191, 116] on span "Park/Hide" at bounding box center [184, 118] width 23 height 5
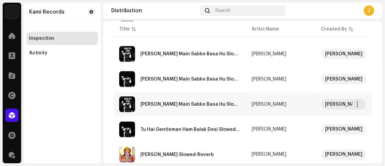
scroll to position [204, 0]
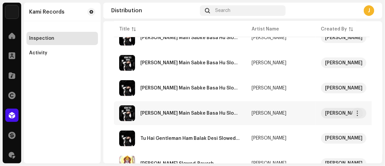
click at [163, 111] on div "Dill Main Sabke Basa Hu Slowed-Reverb" at bounding box center [191, 113] width 101 height 5
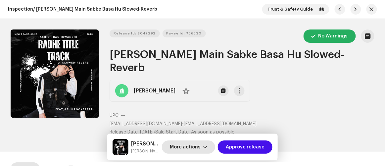
click at [188, 142] on span "More actions" at bounding box center [185, 147] width 31 height 13
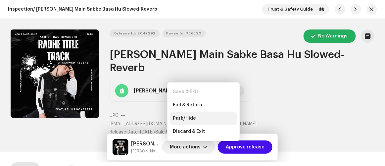
click at [186, 116] on span "Park/Hide" at bounding box center [184, 118] width 23 height 5
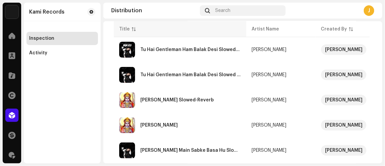
scroll to position [157, 0]
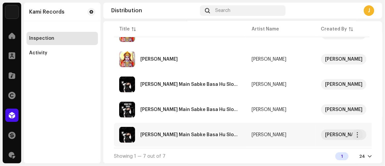
click at [166, 133] on div "Dill Main Sabke Basa Hu Slowed-Reverb" at bounding box center [191, 135] width 101 height 5
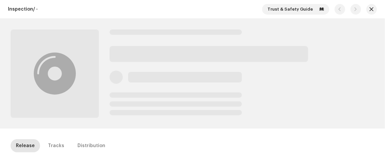
drag, startPoint x: 371, startPoint y: 12, endPoint x: 332, endPoint y: 2, distance: 41.1
click at [372, 12] on button "button" at bounding box center [372, 9] width 11 height 11
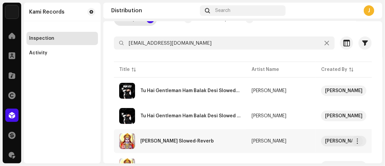
scroll to position [107, 0]
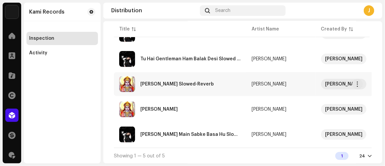
click at [159, 83] on div "Jai Shri Ram Slowed-Reverb" at bounding box center [178, 84] width 74 height 5
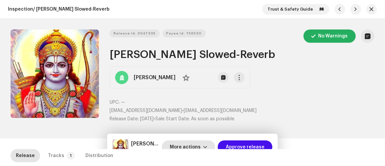
click at [189, 146] on span "More actions" at bounding box center [185, 147] width 31 height 13
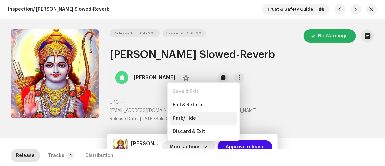
click at [184, 116] on span "Park/Hide" at bounding box center [184, 118] width 23 height 5
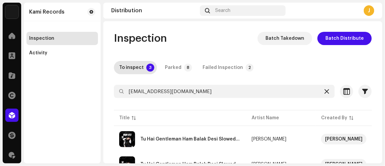
click at [325, 94] on icon at bounding box center [327, 91] width 5 height 5
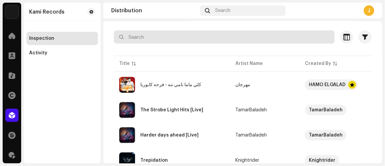
scroll to position [60, 0]
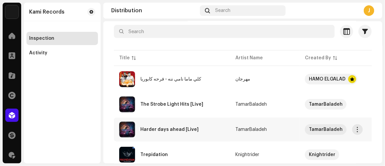
click at [167, 128] on div "Harder days ahead [Live]" at bounding box center [170, 129] width 58 height 5
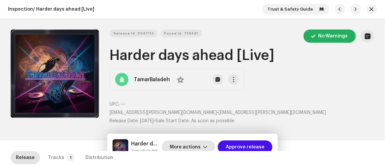
click at [190, 146] on span "More actions" at bounding box center [185, 147] width 31 height 13
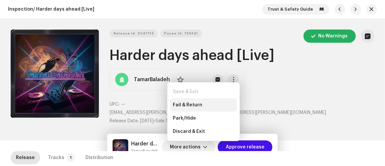
click at [178, 105] on span "Fail & Return" at bounding box center [187, 104] width 29 height 5
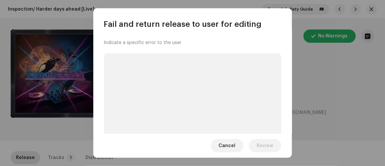
scroll to position [71, 0]
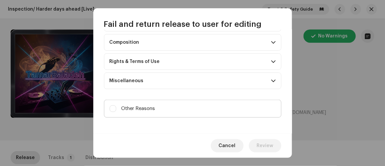
click at [171, 110] on label "Other Reasons" at bounding box center [193, 109] width 178 height 18
click at [116, 110] on input "Other Reasons" at bounding box center [113, 108] width 7 height 7
checkbox input "true"
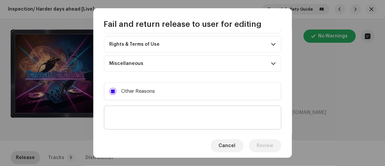
scroll to position [127, 0]
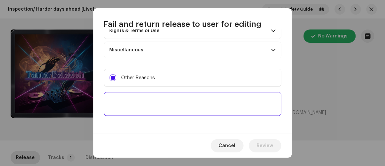
click at [172, 107] on textarea at bounding box center [193, 104] width 178 height 24
paste textarea "To ensure the intellectual property of your high-profile artist and to protect …"
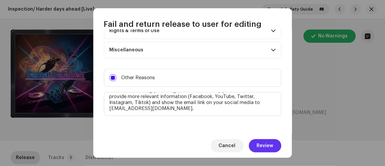
type textarea "To ensure the intellectual property of your high-profile artist and to protect …"
click at [262, 144] on span "Review" at bounding box center [265, 145] width 17 height 13
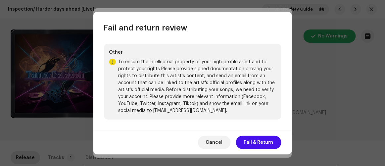
scroll to position [44, 0]
click at [255, 139] on span "Fail & Return" at bounding box center [258, 142] width 29 height 13
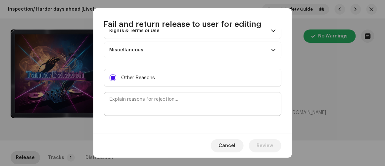
scroll to position [0, 0]
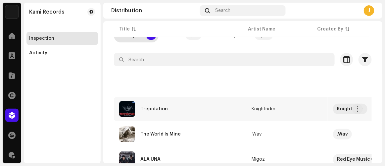
scroll to position [90, 0]
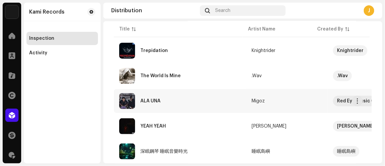
click at [185, 102] on div "ALA UNA" at bounding box center [180, 101] width 122 height 16
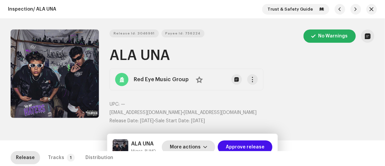
click at [195, 147] on span "More actions" at bounding box center [185, 147] width 31 height 13
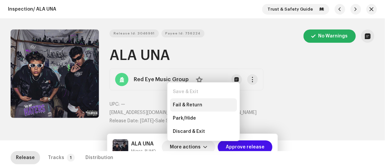
click at [187, 106] on span "Fail & Return" at bounding box center [187, 104] width 29 height 5
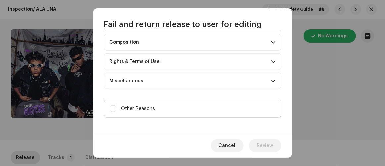
click at [176, 104] on label "Other Reasons" at bounding box center [193, 109] width 178 height 18
click at [116, 105] on input "Other Reasons" at bounding box center [113, 108] width 7 height 7
checkbox input "true"
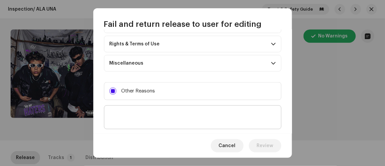
scroll to position [127, 0]
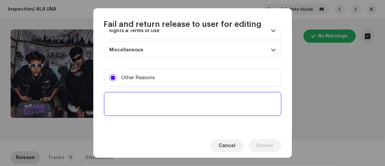
click at [182, 102] on textarea at bounding box center [193, 104] width 178 height 24
paste textarea "To ensure the intellectual property of your high-profile artist and to protect …"
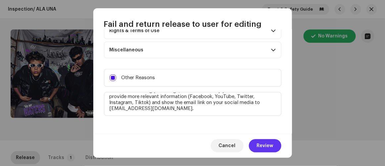
type textarea "To ensure the intellectual property of your high-profile artist and to protect …"
click at [269, 148] on span "Review" at bounding box center [265, 145] width 17 height 13
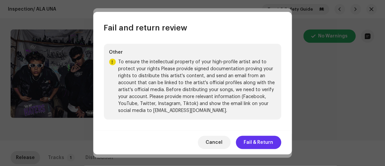
click at [261, 137] on span "Fail & Return" at bounding box center [258, 142] width 29 height 13
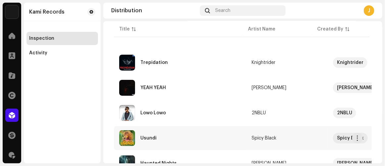
scroll to position [150, 0]
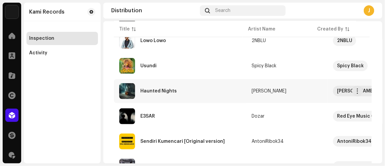
click at [183, 89] on div "Haunted Nights" at bounding box center [180, 91] width 122 height 16
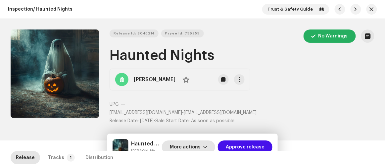
click at [189, 146] on span "More actions" at bounding box center [185, 147] width 31 height 13
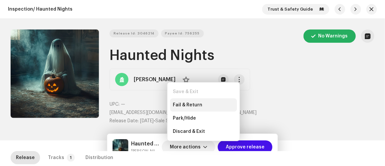
click at [187, 100] on div "Fail & Return" at bounding box center [203, 104] width 67 height 13
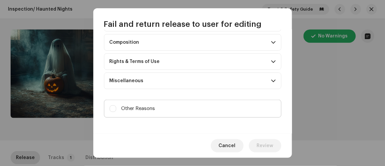
click at [161, 113] on label "Other Reasons" at bounding box center [193, 109] width 178 height 18
click at [116, 112] on input "Other Reasons" at bounding box center [113, 108] width 7 height 7
checkbox input "true"
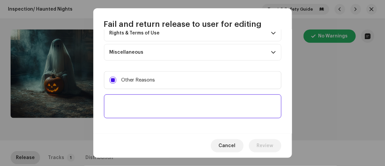
scroll to position [127, 0]
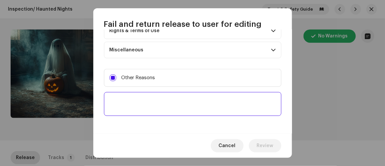
click at [161, 104] on textarea at bounding box center [193, 104] width 178 height 24
paste textarea "To ensure the intellectual property of your high-profile artist and to protect …"
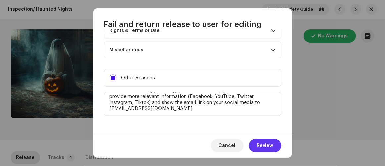
type textarea "To ensure the intellectual property of your high-profile artist and to protect …"
click at [271, 144] on span "Review" at bounding box center [265, 145] width 17 height 13
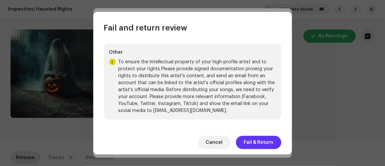
click at [256, 140] on span "Fail & Return" at bounding box center [258, 142] width 29 height 13
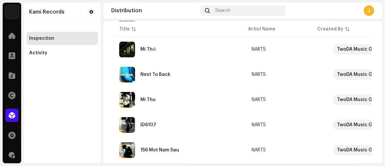
scroll to position [434, 0]
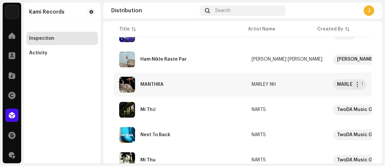
click at [187, 83] on div "MANTHRA" at bounding box center [180, 85] width 122 height 16
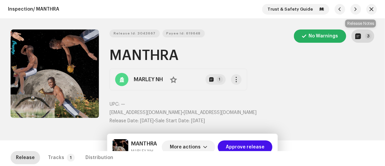
click at [360, 39] on button "3" at bounding box center [363, 35] width 23 height 13
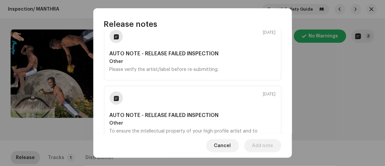
scroll to position [120, 0]
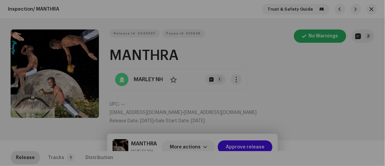
click at [352, 109] on div "Release notes Oct 6, 2025 AUTO NOTE - RELEASE FAILED INSPECTION Other Please ve…" at bounding box center [192, 83] width 385 height 166
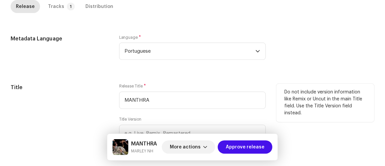
scroll to position [241, 0]
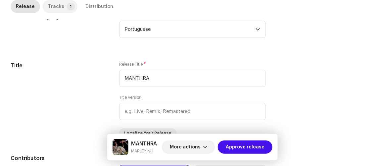
click at [67, 9] on p-badge "1" at bounding box center [71, 7] width 8 height 8
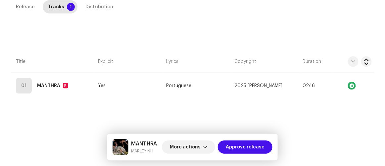
click at [38, 44] on div "Release Tracks 1 Distribution Compilation Is it a compilation? * No Yes Metadat…" at bounding box center [192, 67] width 385 height 134
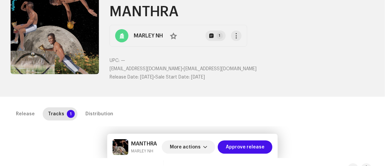
scroll to position [0, 0]
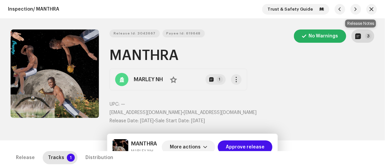
click at [361, 36] on button "3" at bounding box center [363, 35] width 23 height 13
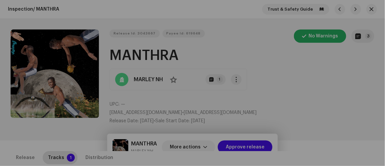
click at [334, 116] on div "Release notes Oct 6, 2025 AUTO NOTE - RELEASE FAILED INSPECTION Other Please ve…" at bounding box center [192, 83] width 385 height 166
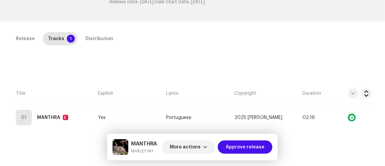
scroll to position [120, 0]
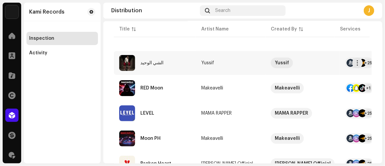
scroll to position [107, 0]
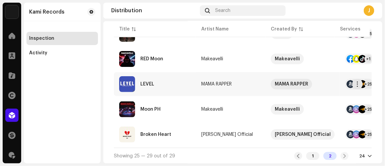
click at [166, 85] on div "LEVEL" at bounding box center [155, 84] width 72 height 16
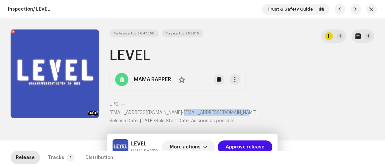
drag, startPoint x: 183, startPoint y: 113, endPoint x: 257, endPoint y: 113, distance: 74.2
click at [257, 113] on p "[EMAIL_ADDRESS][DOMAIN_NAME] • [EMAIL_ADDRESS][DOMAIN_NAME]" at bounding box center [242, 112] width 265 height 7
copy span "[EMAIL_ADDRESS][DOMAIN_NAME]"
click at [197, 149] on span "More actions" at bounding box center [185, 147] width 31 height 13
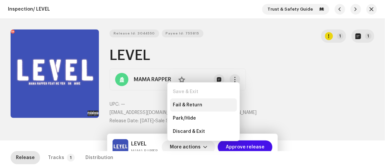
click at [188, 106] on span "Fail & Return" at bounding box center [187, 104] width 29 height 5
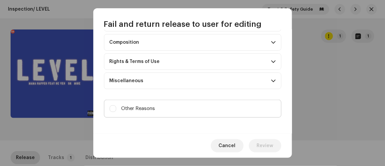
click at [179, 104] on label "Other Reasons" at bounding box center [193, 109] width 178 height 18
click at [116, 105] on input "Other Reasons" at bounding box center [113, 108] width 7 height 7
checkbox input "true"
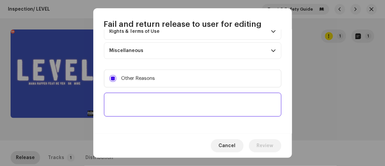
scroll to position [127, 0]
click at [179, 103] on textarea at bounding box center [193, 104] width 178 height 24
paste textarea "To ensure the intellectual property of your high-profile artist and to protect …"
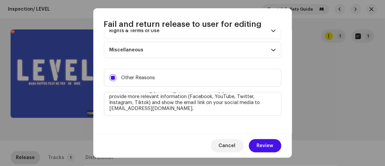
type textarea "To ensure the intellectual property of your high-profile artist and to protect …"
click at [267, 144] on span "Review" at bounding box center [265, 145] width 17 height 13
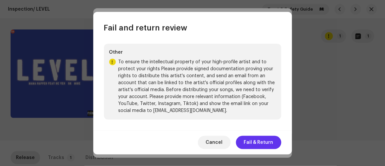
drag, startPoint x: 261, startPoint y: 138, endPoint x: 238, endPoint y: 125, distance: 27.5
click at [261, 138] on span "Fail & Return" at bounding box center [258, 142] width 29 height 13
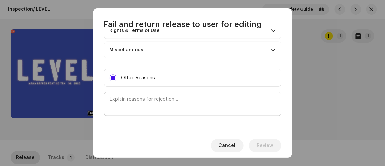
scroll to position [0, 0]
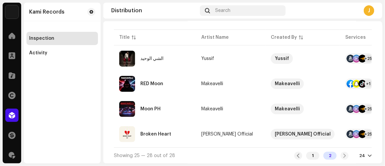
scroll to position [82, 0]
click at [309, 156] on div "1" at bounding box center [313, 156] width 13 height 8
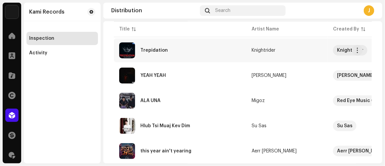
scroll to position [90, 0]
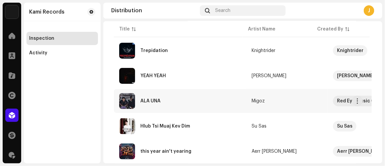
click at [151, 96] on div "ALA UNA" at bounding box center [180, 101] width 122 height 16
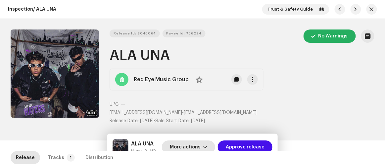
click at [196, 147] on span "More actions" at bounding box center [185, 147] width 31 height 13
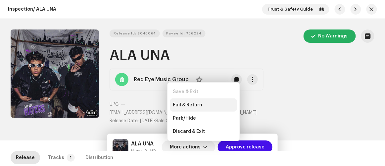
click at [196, 105] on span "Fail & Return" at bounding box center [187, 104] width 29 height 5
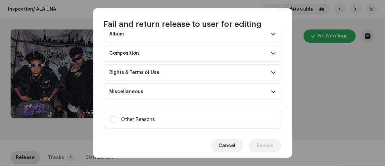
scroll to position [96, 0]
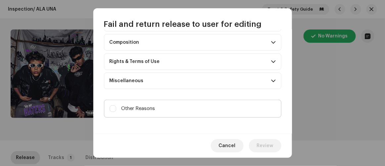
click at [170, 103] on label "Other Reasons" at bounding box center [193, 109] width 178 height 18
click at [116, 105] on input "Other Reasons" at bounding box center [113, 108] width 7 height 7
checkbox input "true"
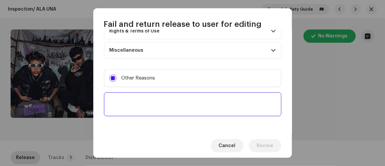
scroll to position [127, 0]
click at [172, 103] on textarea at bounding box center [193, 104] width 178 height 24
paste textarea "To ensure the intellectual property of your high-profile artist and to protect …"
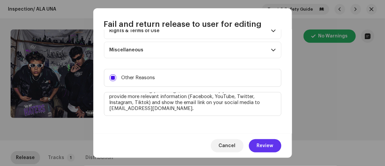
type textarea "To ensure the intellectual property of your high-profile artist and to protect …"
click at [268, 146] on span "Review" at bounding box center [265, 145] width 17 height 13
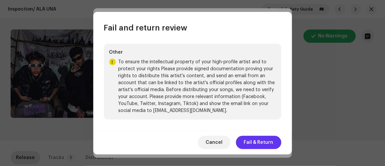
click at [260, 142] on span "Fail & Return" at bounding box center [258, 142] width 29 height 13
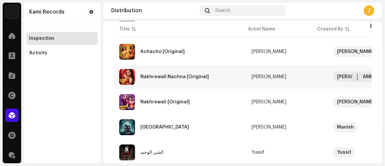
scroll to position [585, 0]
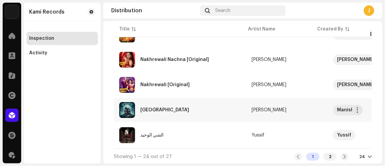
click at [206, 102] on div "[GEOGRAPHIC_DATA]" at bounding box center [180, 110] width 122 height 16
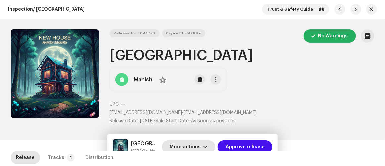
click at [184, 145] on span "More actions" at bounding box center [185, 147] width 31 height 13
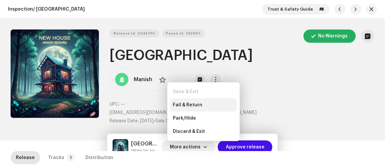
click at [183, 103] on span "Fail & Return" at bounding box center [187, 104] width 29 height 5
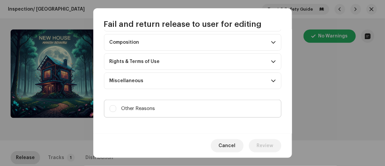
click at [177, 107] on label "Other Reasons" at bounding box center [193, 109] width 178 height 18
click at [116, 107] on input "Other Reasons" at bounding box center [113, 108] width 7 height 7
checkbox input "true"
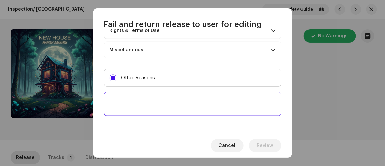
click at [177, 107] on textarea at bounding box center [193, 104] width 178 height 24
paste textarea "To ensure the intellectual property of your high-profile artist and to protect …"
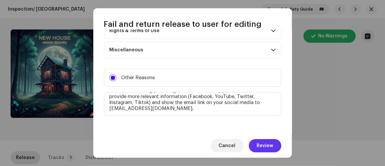
type textarea "To ensure the intellectual property of your high-profile artist and to protect …"
click at [262, 143] on span "Review" at bounding box center [265, 145] width 17 height 13
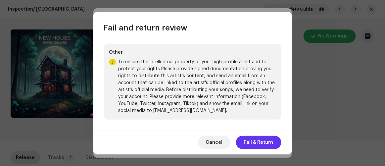
click at [261, 140] on span "Fail & Return" at bounding box center [258, 142] width 29 height 13
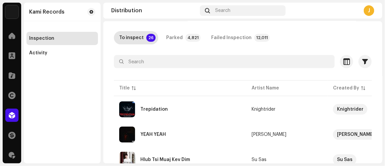
scroll to position [60, 0]
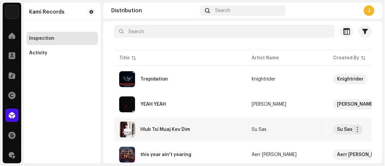
click at [202, 128] on div "Hlub Tsi Muaj Kev Dim" at bounding box center [180, 130] width 122 height 16
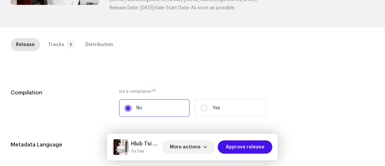
scroll to position [142, 0]
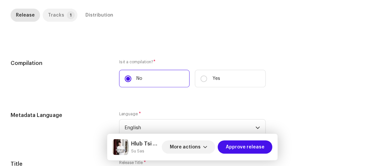
click at [67, 15] on p-badge "1" at bounding box center [71, 15] width 8 height 8
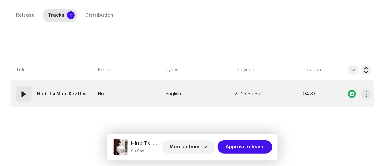
click at [108, 92] on td "No" at bounding box center [129, 94] width 68 height 27
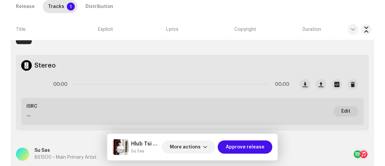
scroll to position [203, 0]
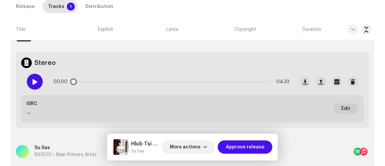
click at [33, 79] on span at bounding box center [35, 81] width 6 height 5
drag, startPoint x: 78, startPoint y: 82, endPoint x: 110, endPoint y: 87, distance: 32.2
click at [110, 87] on div "00:22 04:33" at bounding box center [171, 81] width 236 height 13
click at [37, 80] on span at bounding box center [35, 81] width 6 height 5
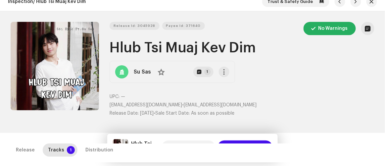
scroll to position [0, 0]
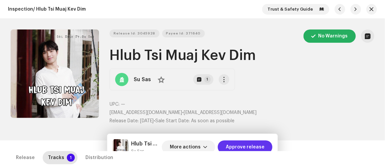
click at [250, 146] on span "Approve release" at bounding box center [245, 147] width 39 height 13
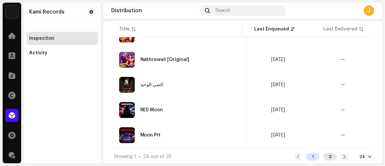
click at [325, 156] on div "2" at bounding box center [330, 157] width 13 height 8
